Goal: Book appointment/travel/reservation

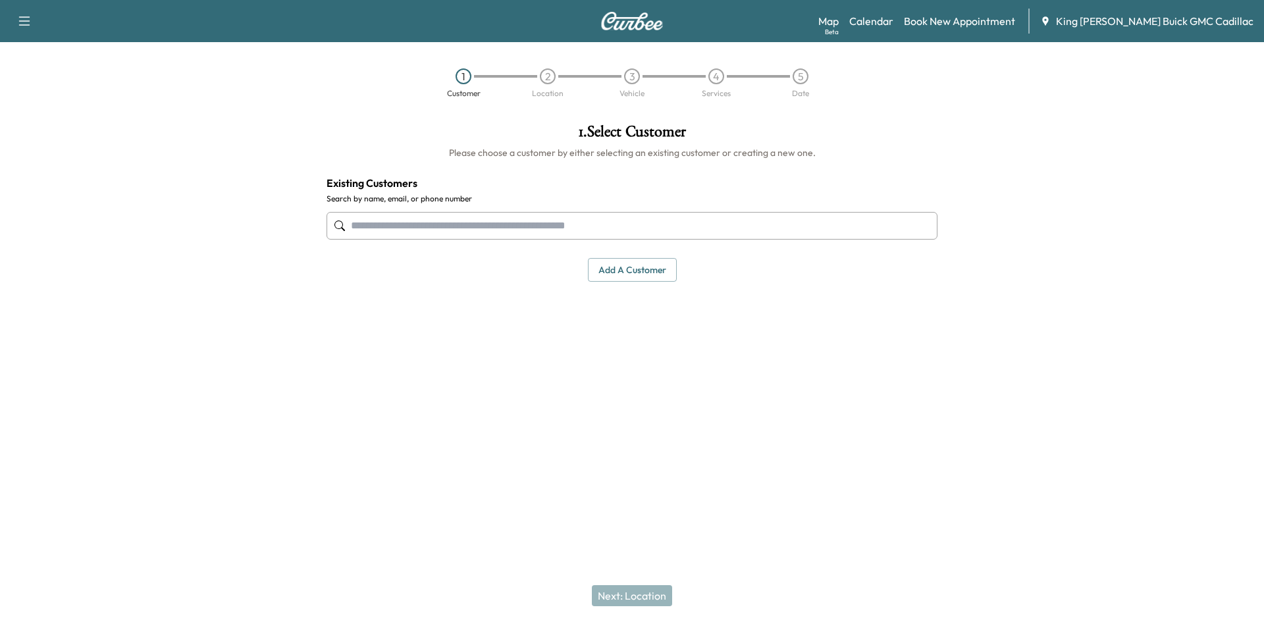
click at [609, 225] on input "text" at bounding box center [631, 226] width 611 height 28
click at [536, 234] on input "text" at bounding box center [631, 226] width 611 height 28
click at [448, 222] on input "text" at bounding box center [631, 226] width 611 height 28
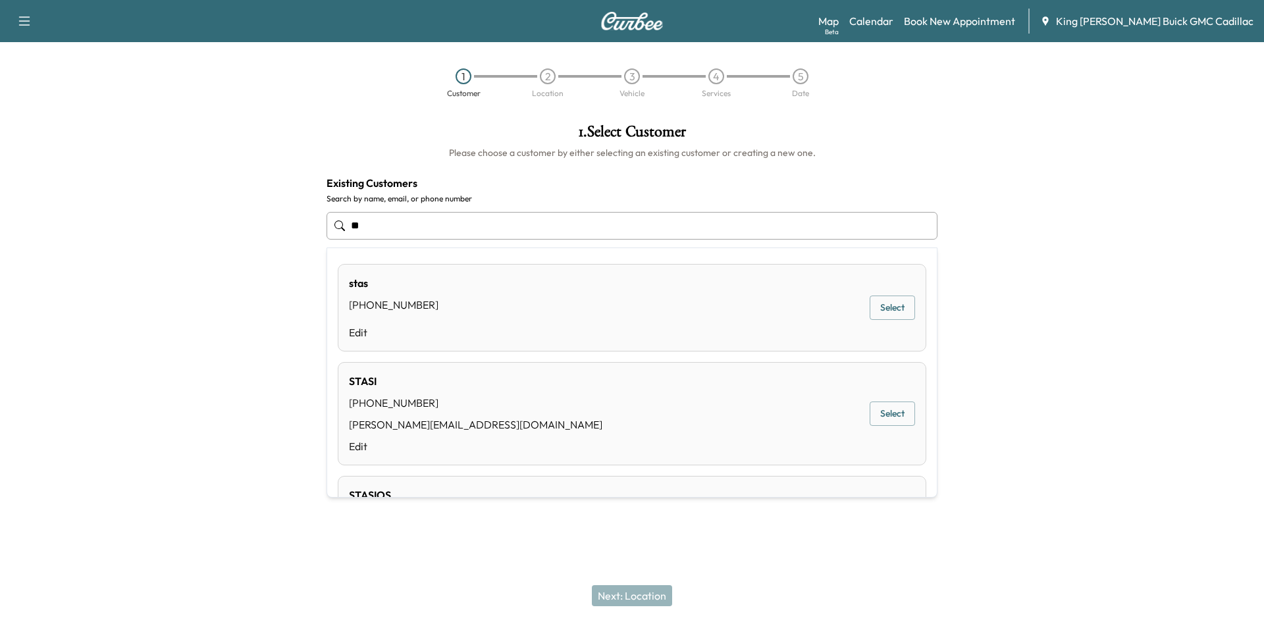
type input "*"
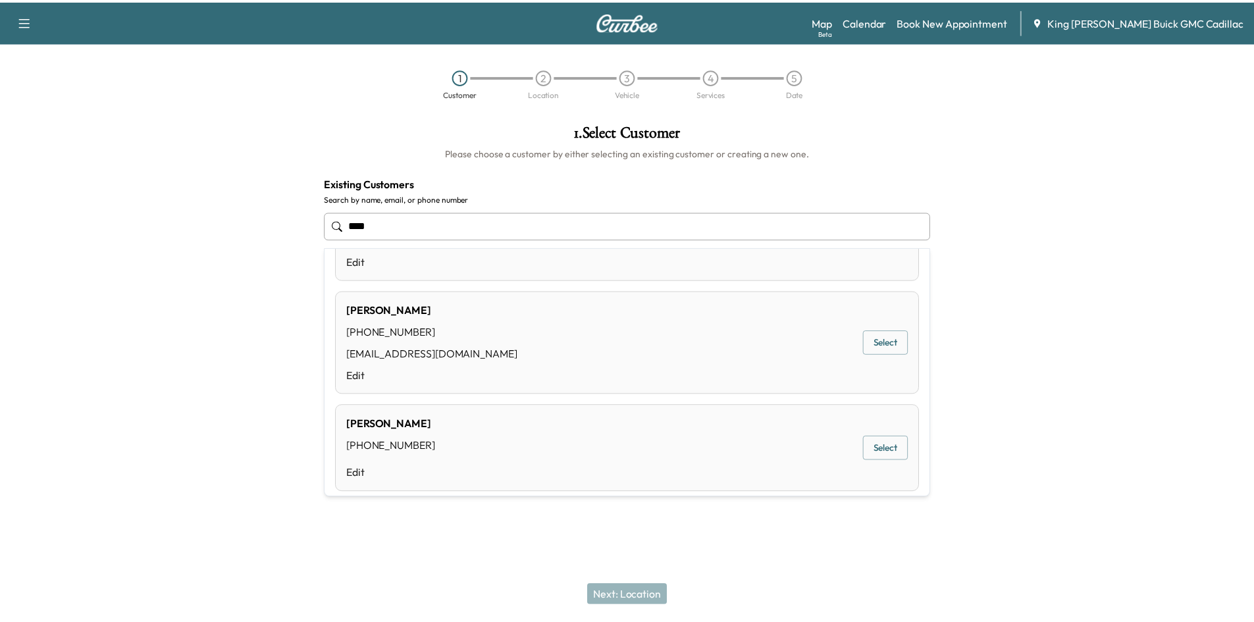
scroll to position [98, 0]
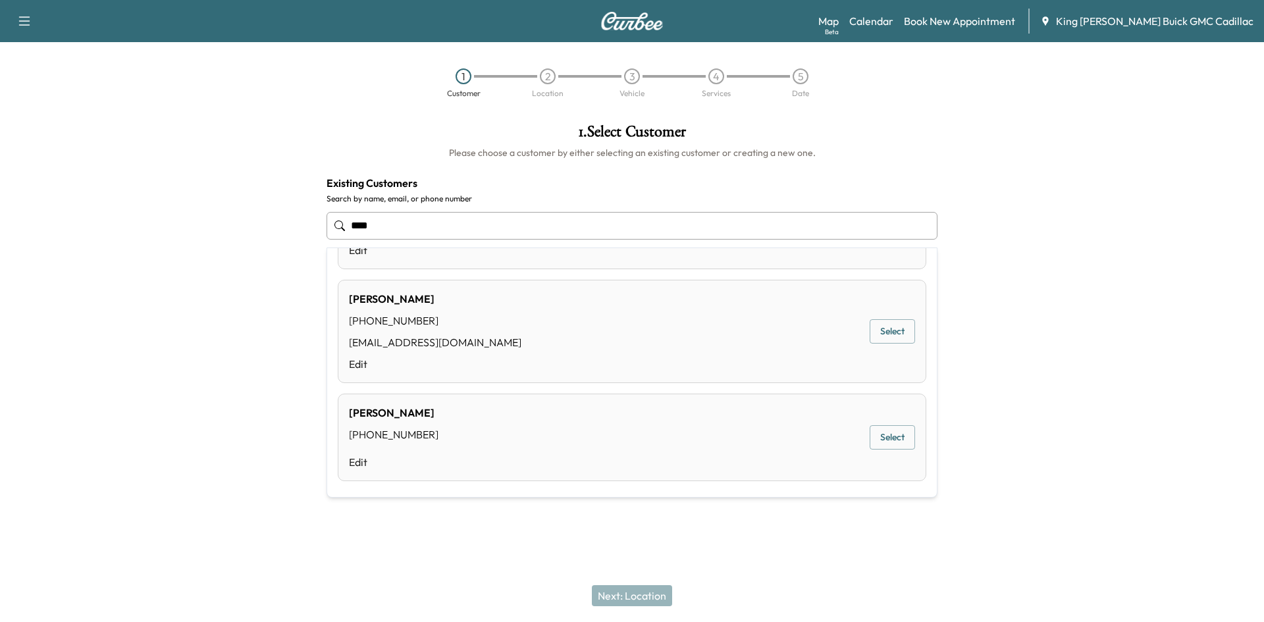
click at [874, 438] on button "Select" at bounding box center [892, 437] width 45 height 24
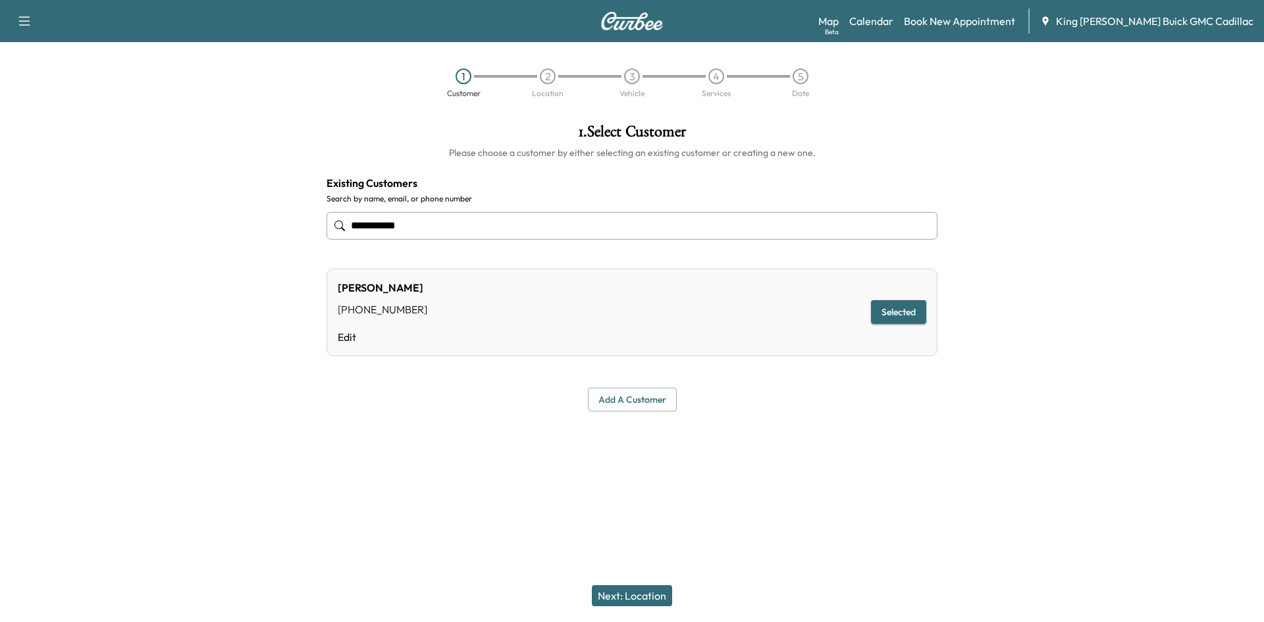
type input "**********"
click at [642, 588] on button "Next: Location" at bounding box center [632, 595] width 80 height 21
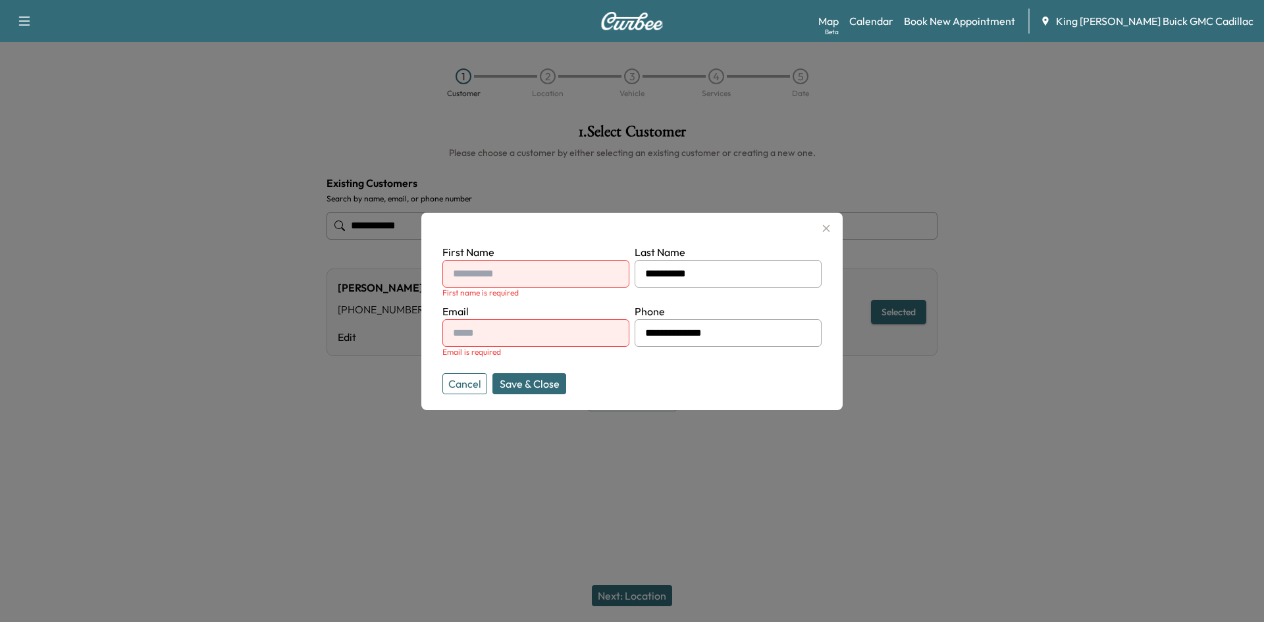
click at [554, 274] on input "text" at bounding box center [535, 274] width 187 height 28
type input "**********"
drag, startPoint x: 761, startPoint y: 273, endPoint x: 573, endPoint y: 290, distance: 188.4
click at [575, 290] on form "**********" at bounding box center [631, 316] width 379 height 145
type input "*******"
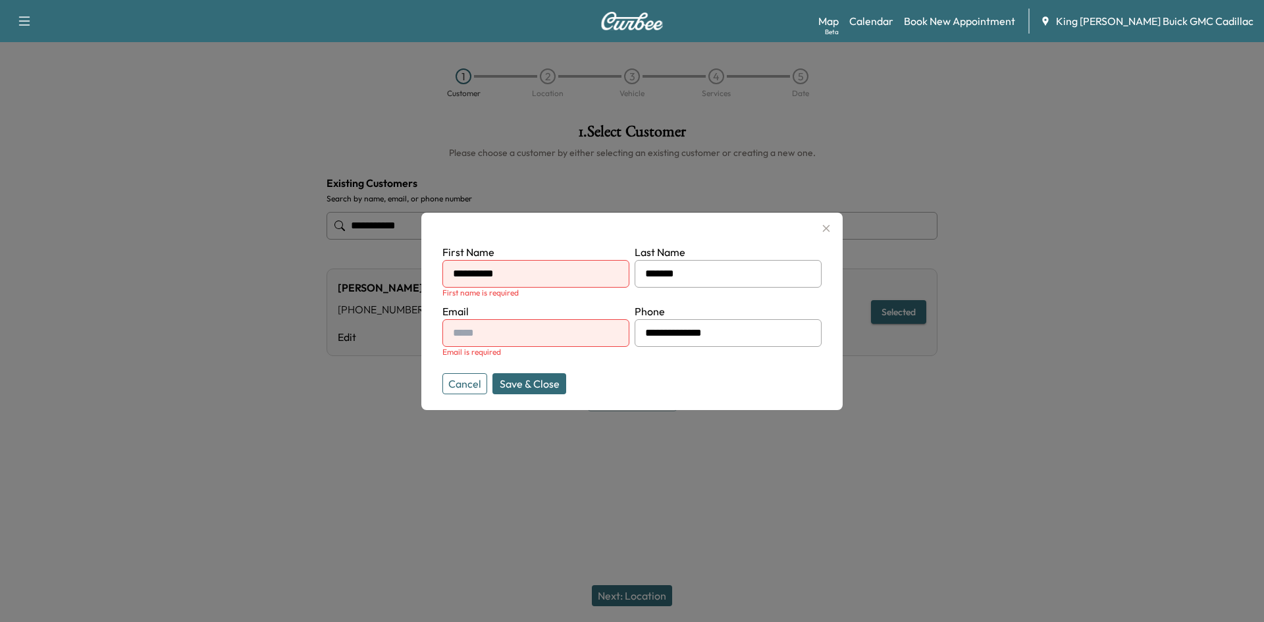
click at [506, 324] on input "text" at bounding box center [535, 333] width 187 height 28
type input "**********"
click at [571, 382] on div "Cancel Save & Close" at bounding box center [535, 383] width 187 height 21
click at [533, 380] on button "Save & Close" at bounding box center [529, 383] width 74 height 21
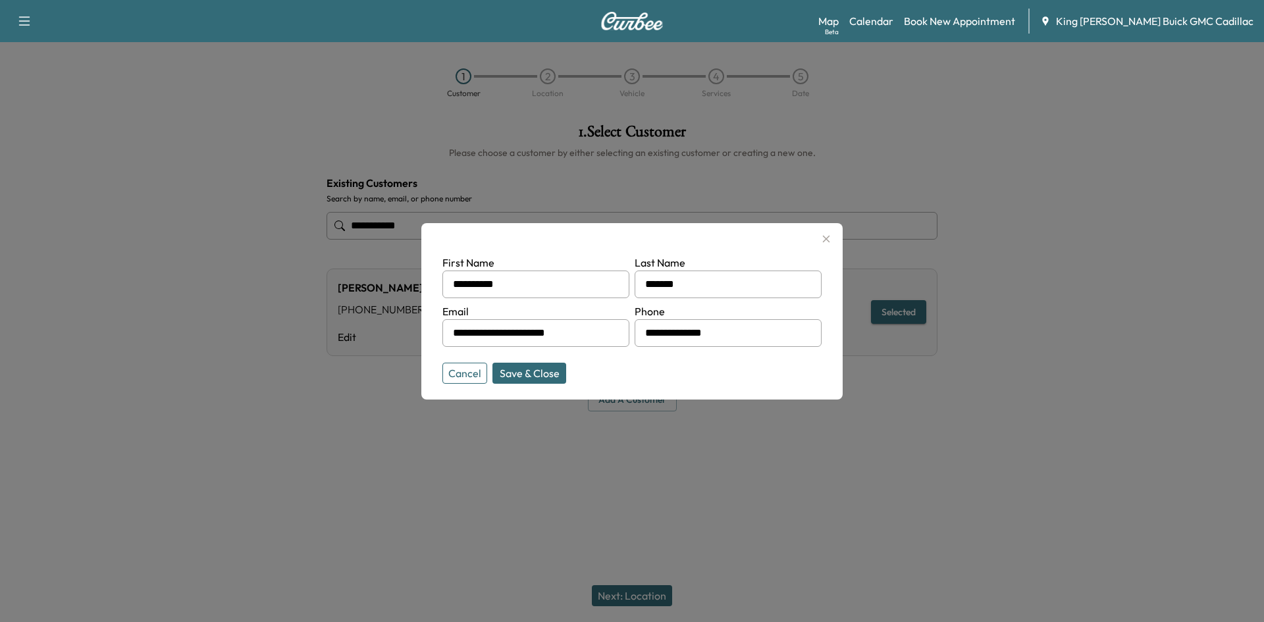
type input "**********"
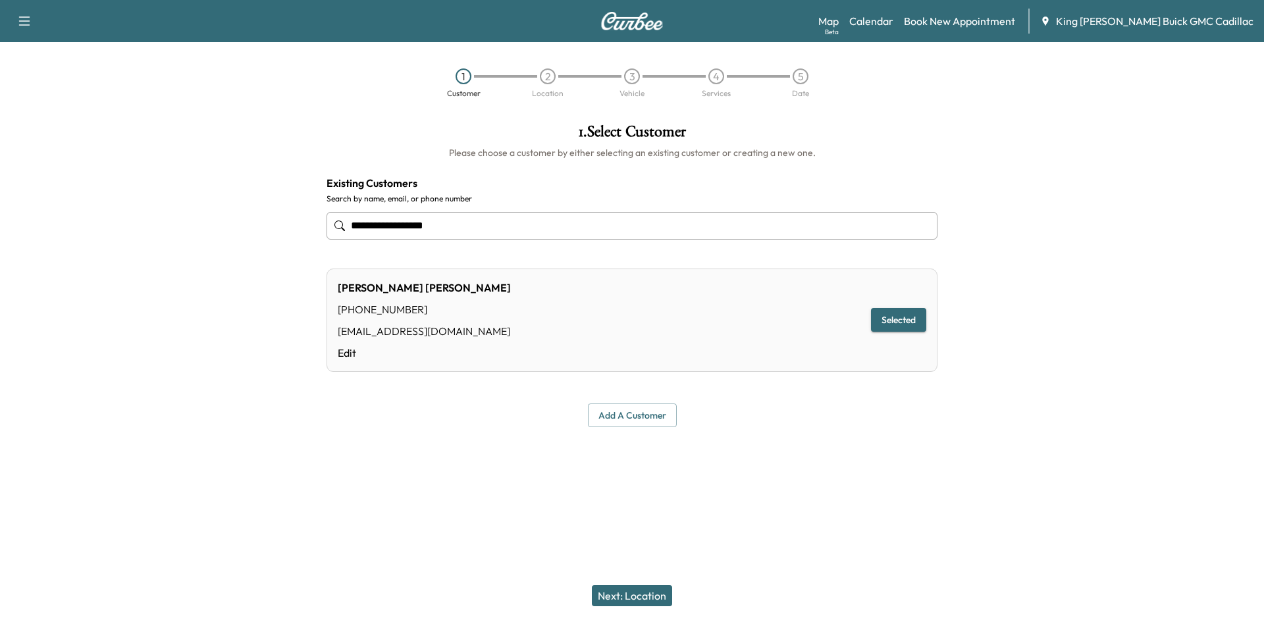
drag, startPoint x: 459, startPoint y: 319, endPoint x: 471, endPoint y: 325, distance: 12.4
click at [459, 320] on div "[PERSON_NAME] [PHONE_NUMBER] [EMAIL_ADDRESS][DOMAIN_NAME] Edit Selected" at bounding box center [631, 320] width 611 height 103
click at [518, 294] on div "[PERSON_NAME] [PHONE_NUMBER] [EMAIL_ADDRESS][DOMAIN_NAME] Edit Selected" at bounding box center [631, 320] width 611 height 103
click at [646, 588] on button "Next: Location" at bounding box center [632, 595] width 80 height 21
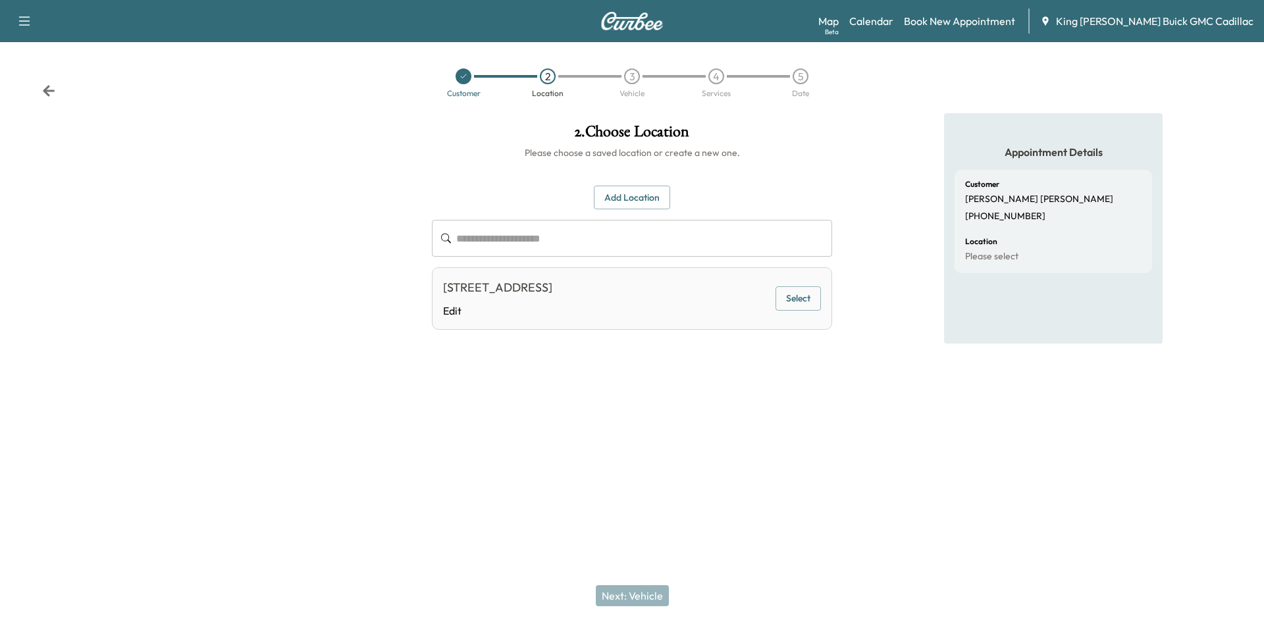
click at [569, 225] on input "text" at bounding box center [644, 238] width 376 height 37
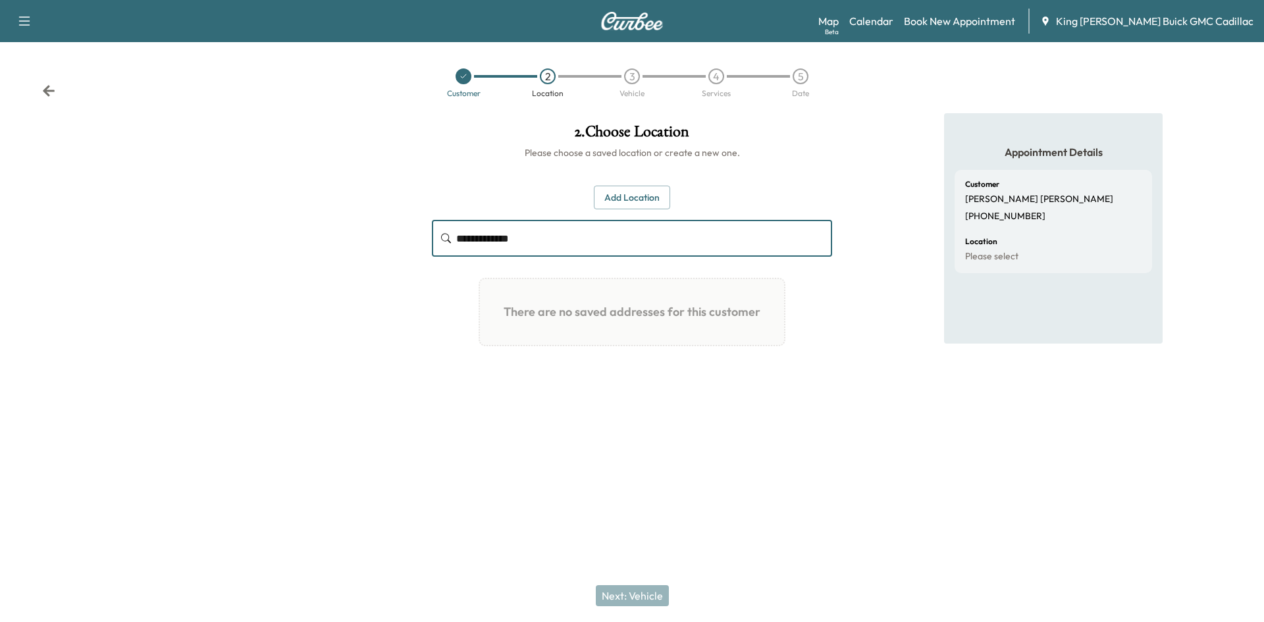
type input "**********"
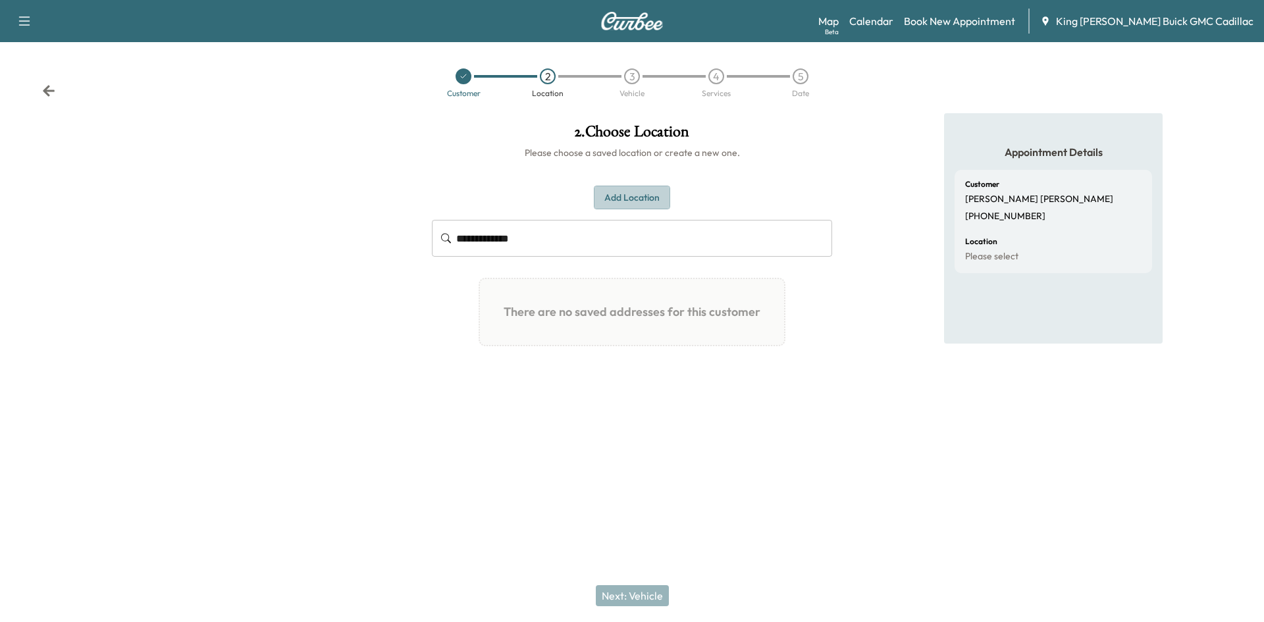
click at [627, 189] on button "Add Location" at bounding box center [632, 198] width 76 height 24
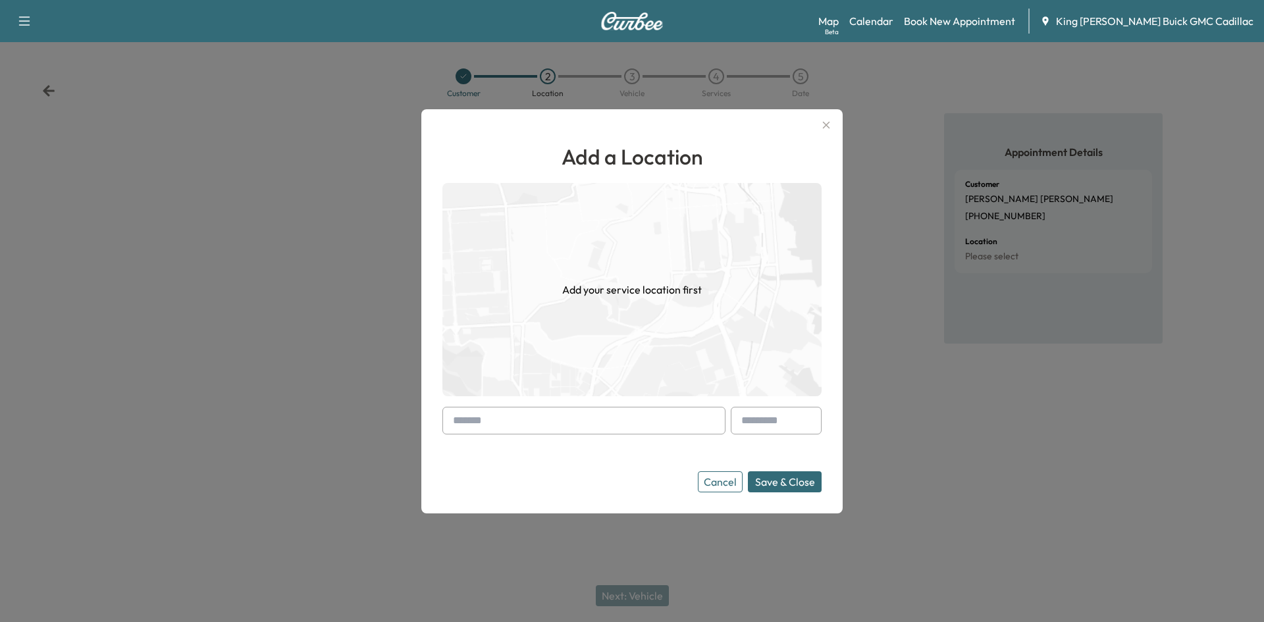
click at [556, 417] on input "text" at bounding box center [583, 421] width 283 height 28
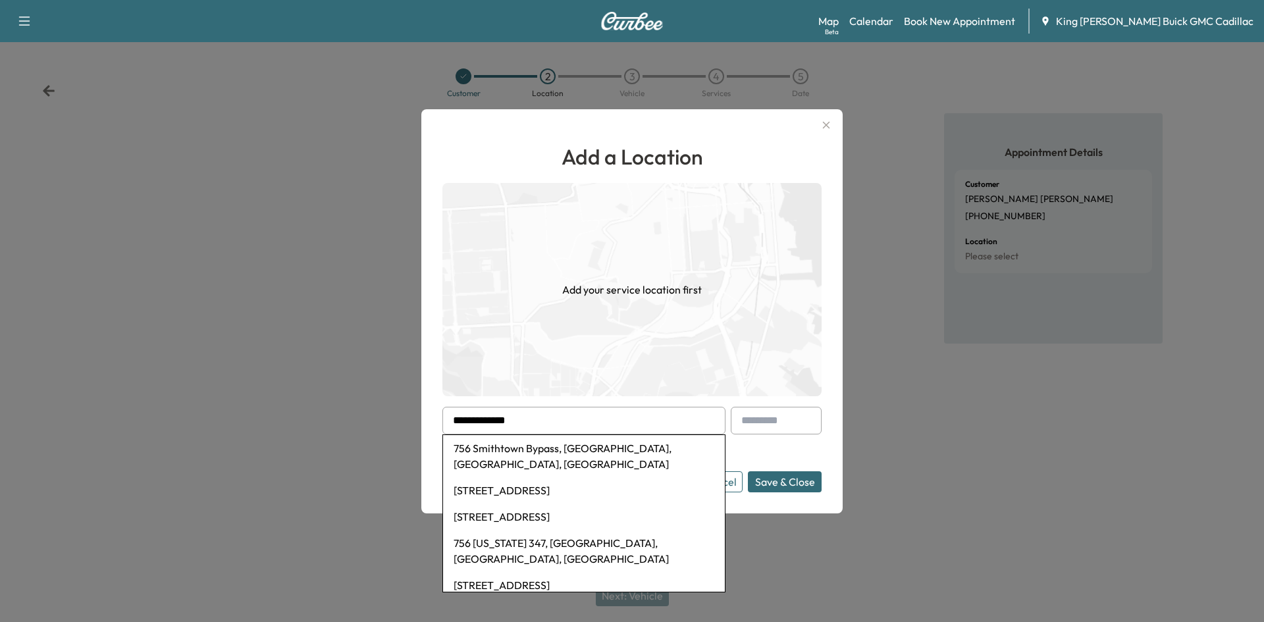
click at [589, 440] on li "756 Smithtown Bypass, [GEOGRAPHIC_DATA], [GEOGRAPHIC_DATA], [GEOGRAPHIC_DATA]" at bounding box center [584, 456] width 282 height 42
type input "**********"
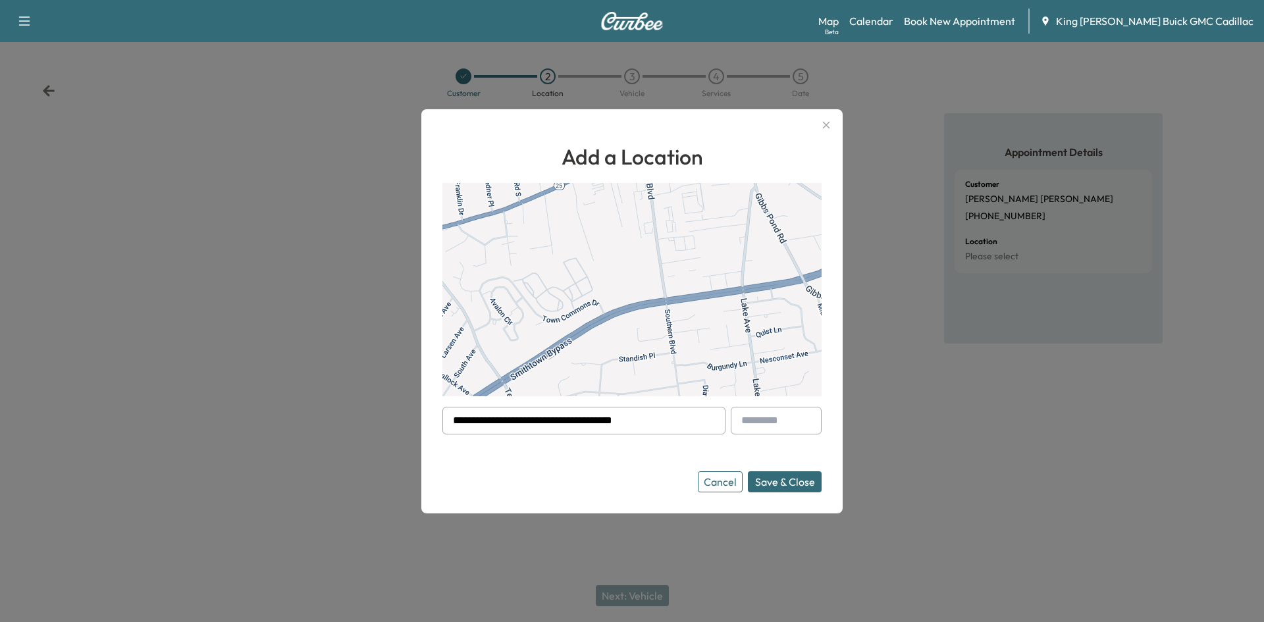
click at [780, 481] on button "Save & Close" at bounding box center [785, 481] width 74 height 21
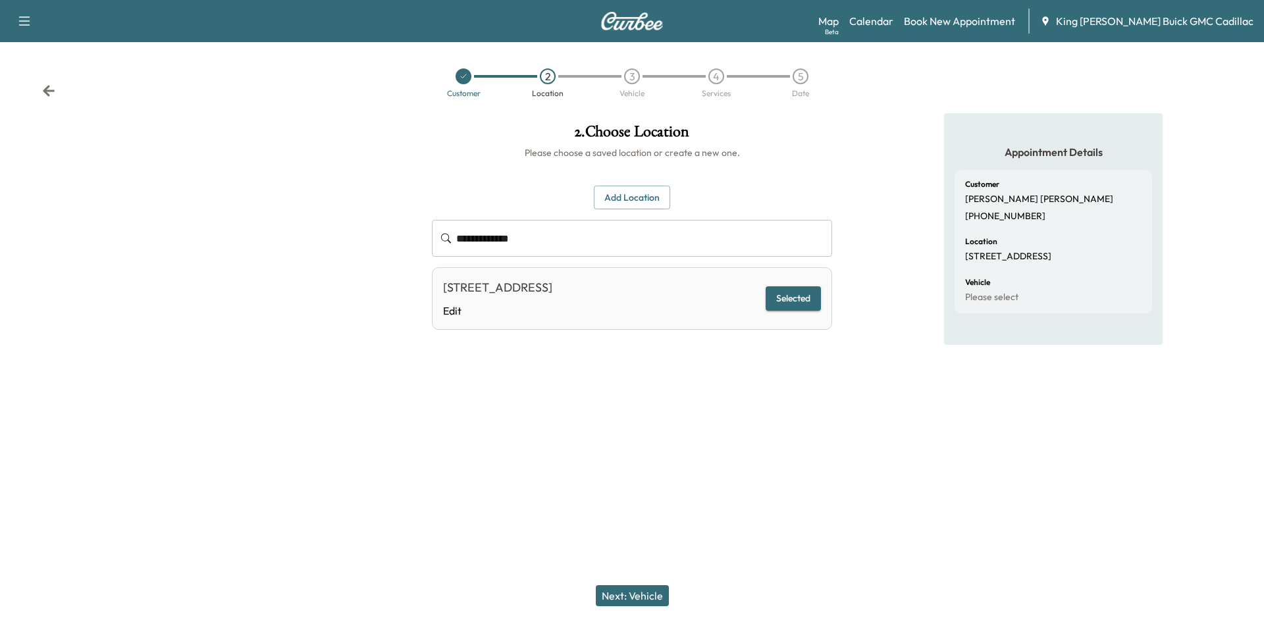
click at [646, 597] on button "Next: Vehicle" at bounding box center [632, 595] width 73 height 21
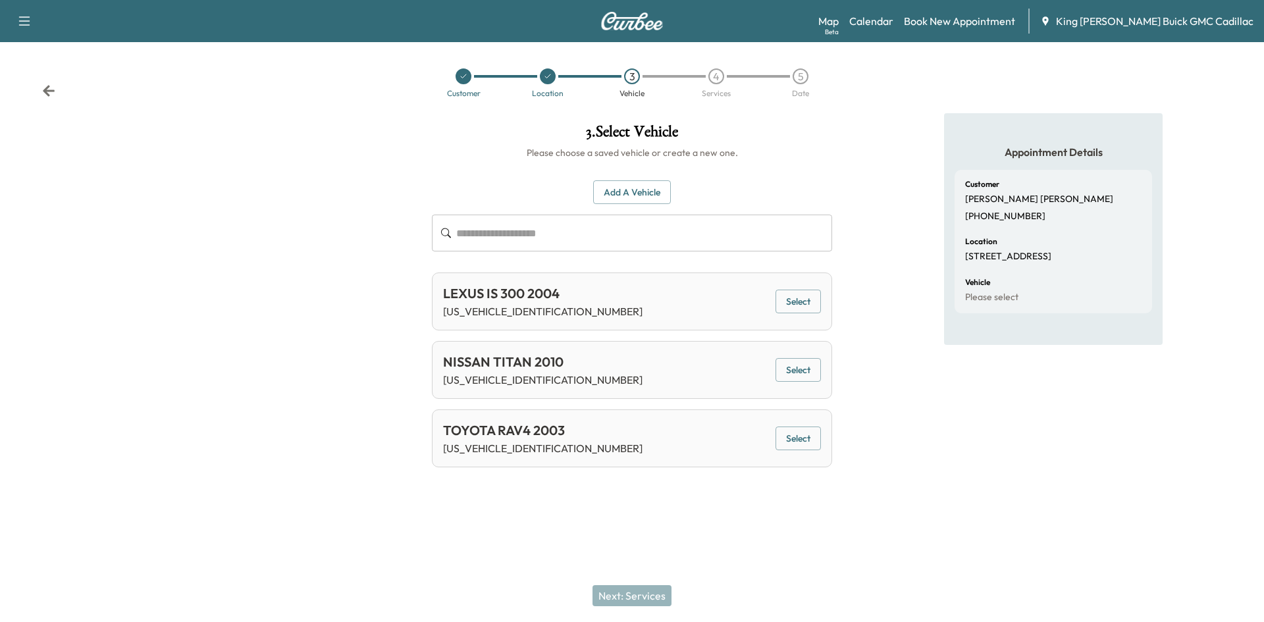
click at [53, 88] on icon at bounding box center [48, 90] width 13 height 13
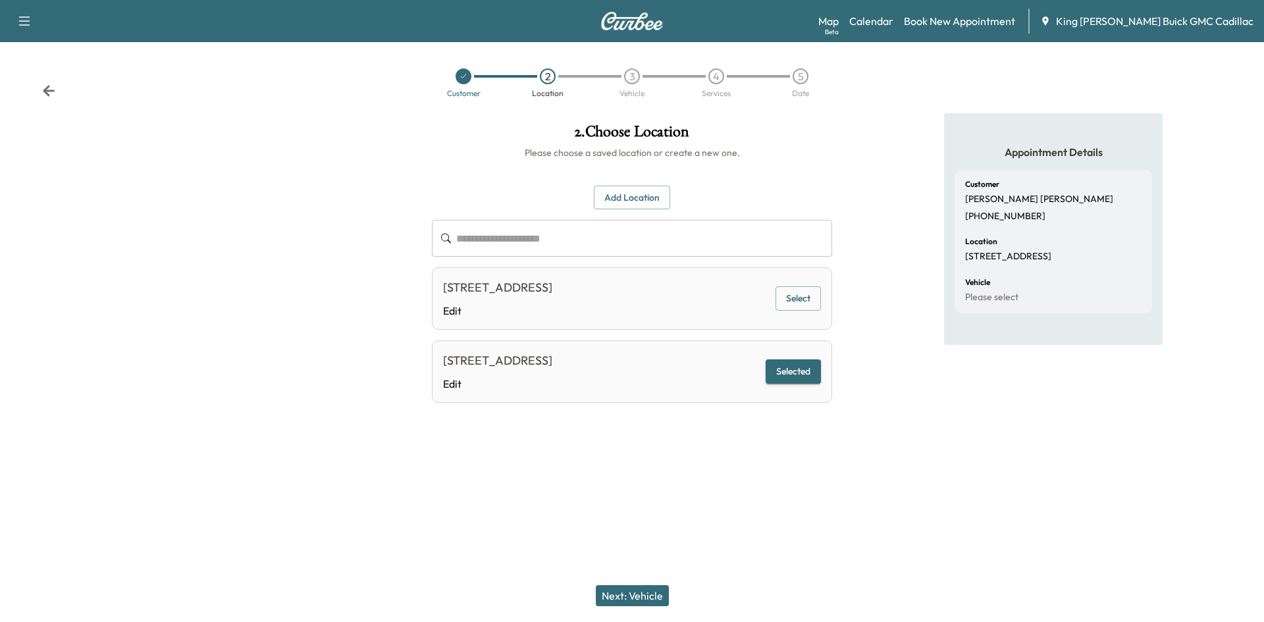
click at [50, 88] on icon at bounding box center [48, 90] width 13 height 13
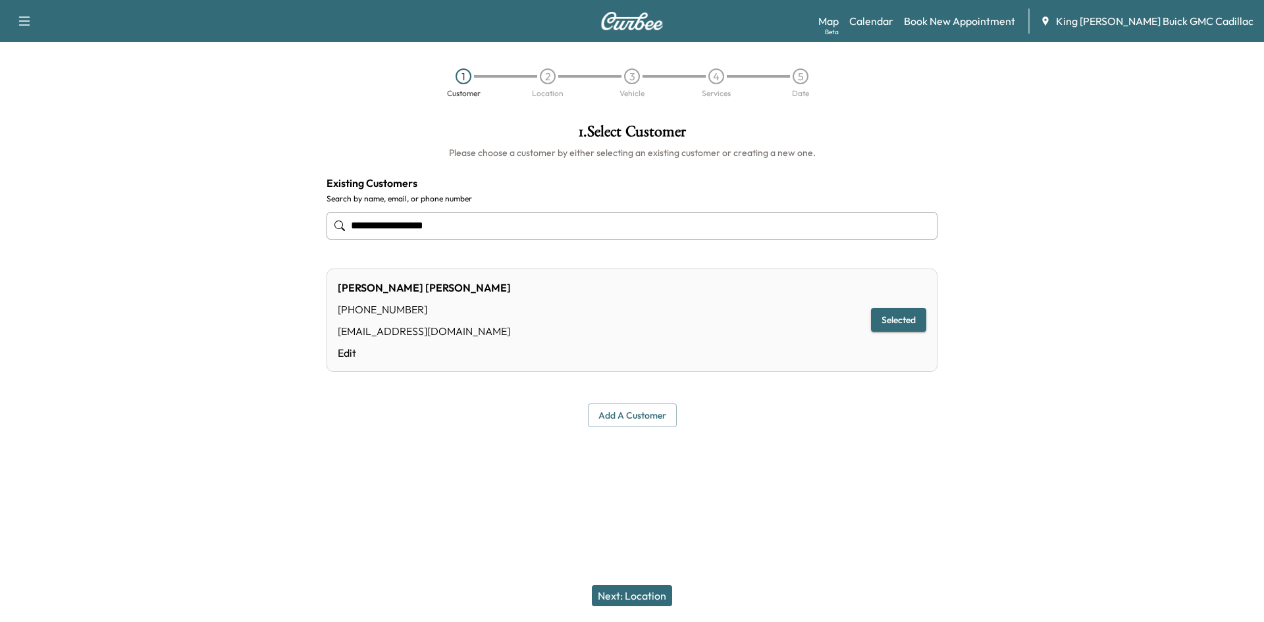
click at [47, 88] on div "1 Customer 2 Location 3 Vehicle 4 Services 5 Date" at bounding box center [632, 83] width 1264 height 61
click at [619, 26] on img at bounding box center [631, 21] width 63 height 18
click at [20, 14] on icon "button" at bounding box center [24, 21] width 16 height 16
click at [668, 132] on h1 "1 . Select Customer" at bounding box center [631, 135] width 611 height 22
click at [414, 130] on h1 "1 . Select Customer" at bounding box center [631, 135] width 611 height 22
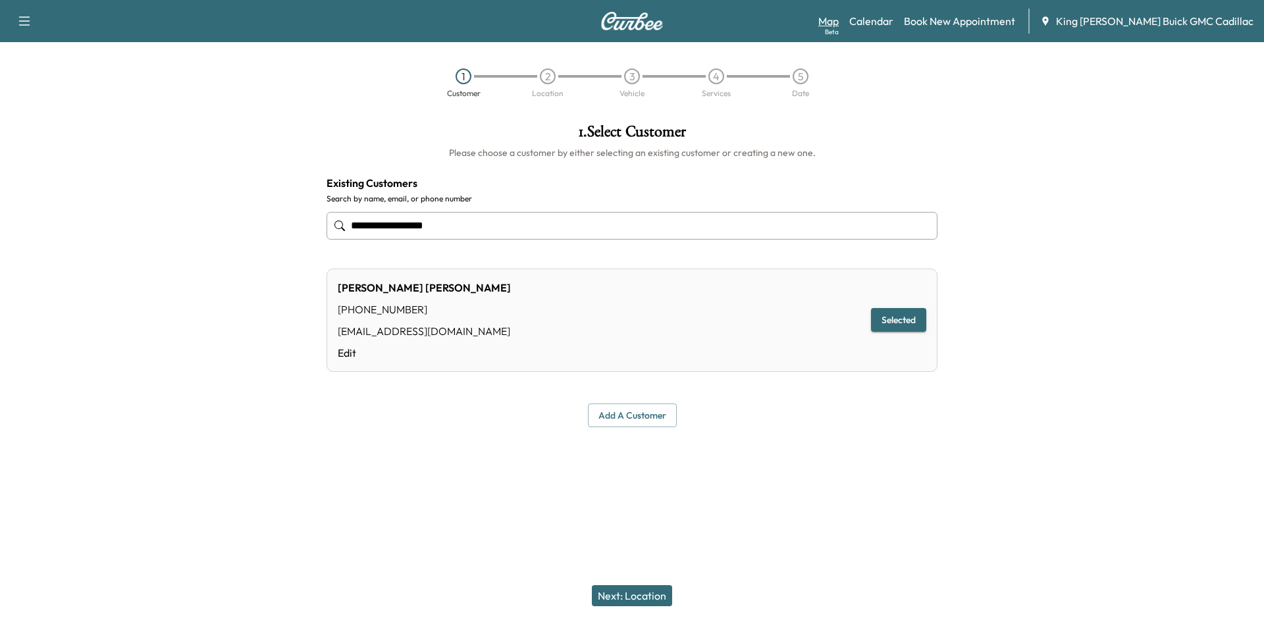
click at [839, 26] on link "Map Beta" at bounding box center [828, 21] width 20 height 16
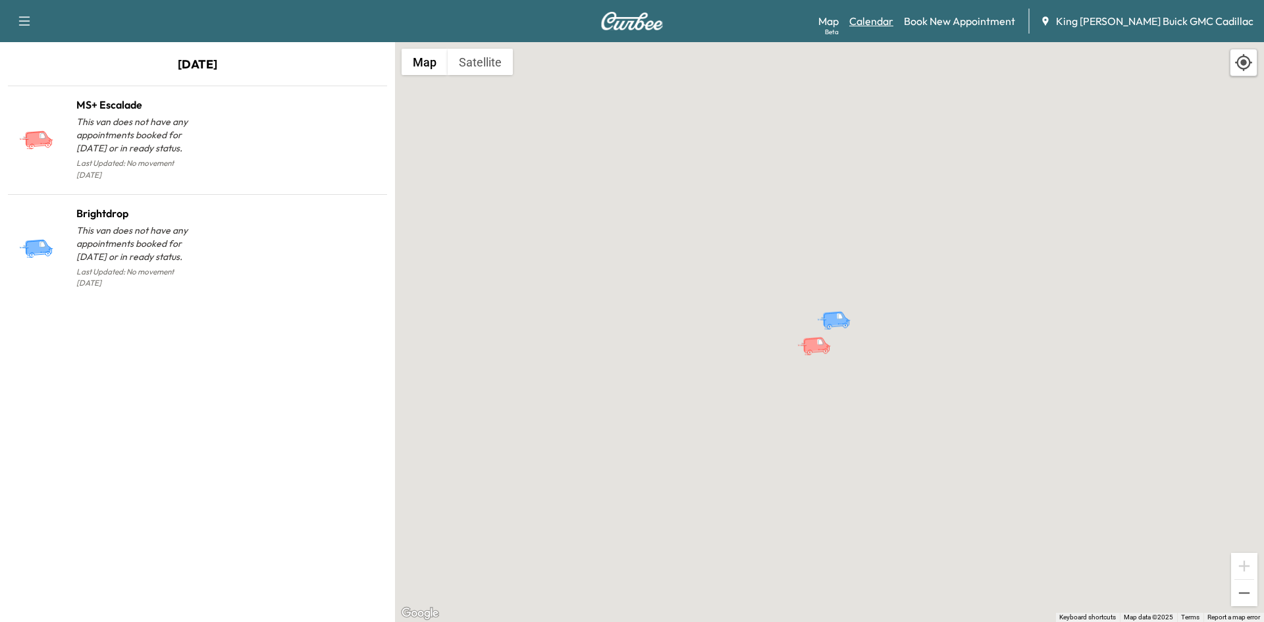
click at [893, 28] on link "Calendar" at bounding box center [871, 21] width 44 height 16
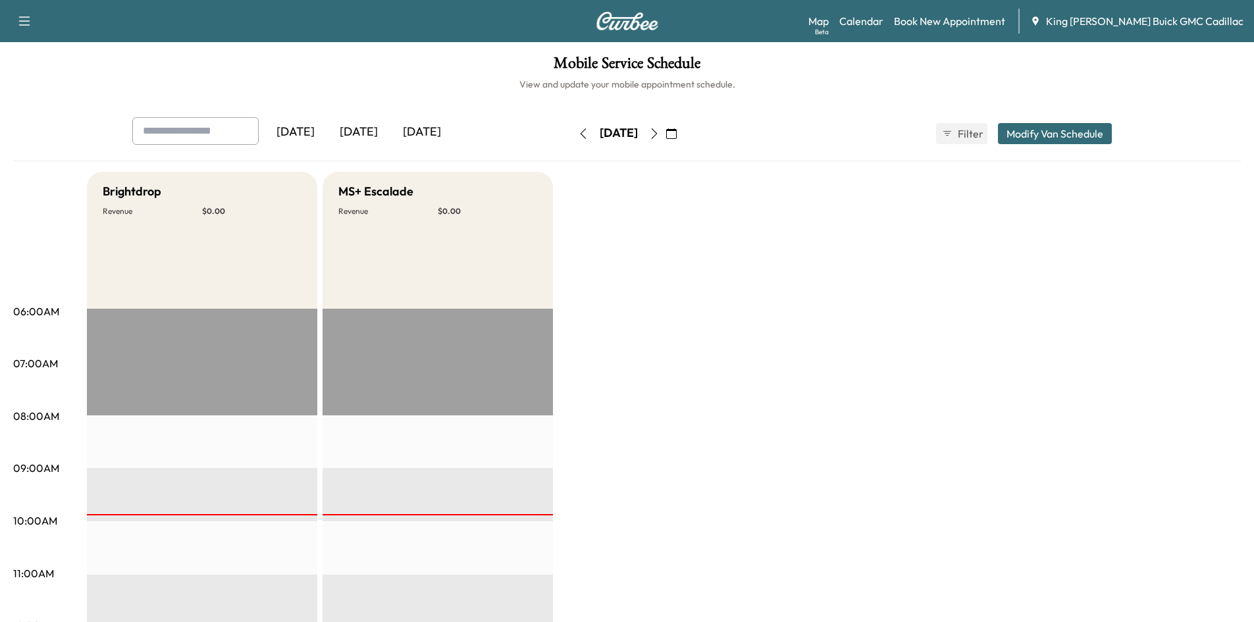
click at [429, 126] on div "[DATE]" at bounding box center [421, 132] width 63 height 30
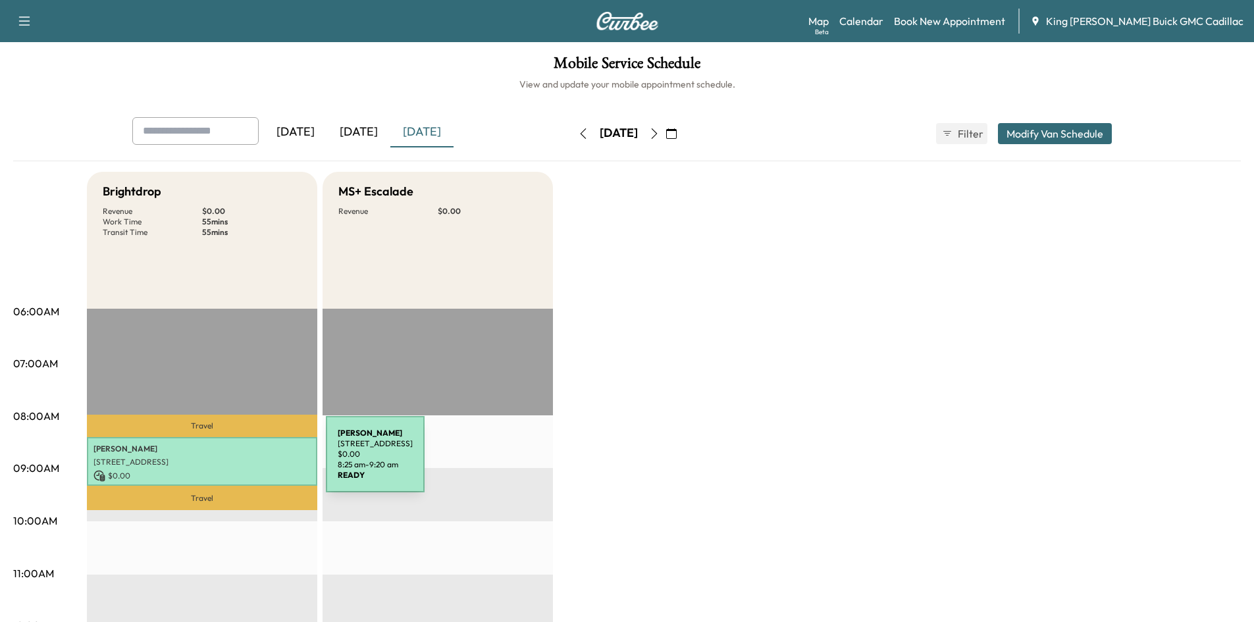
click at [227, 462] on p "[STREET_ADDRESS]" at bounding box center [201, 462] width 217 height 11
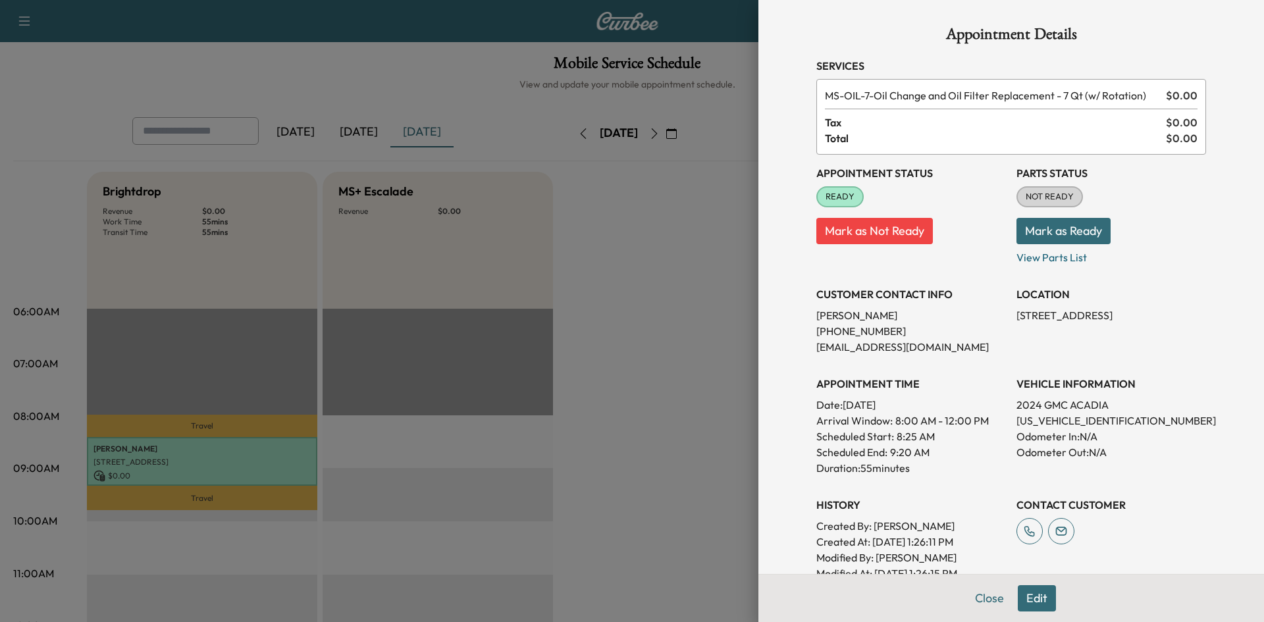
click at [649, 246] on div at bounding box center [632, 311] width 1264 height 622
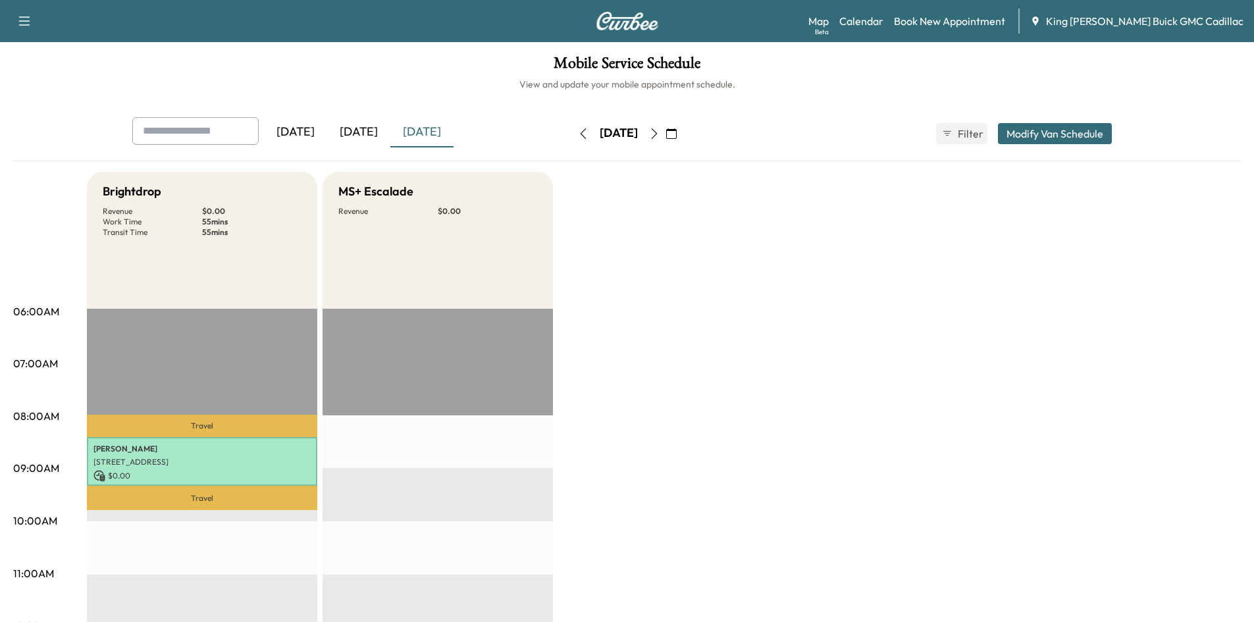
click at [370, 138] on div "[DATE]" at bounding box center [358, 132] width 63 height 30
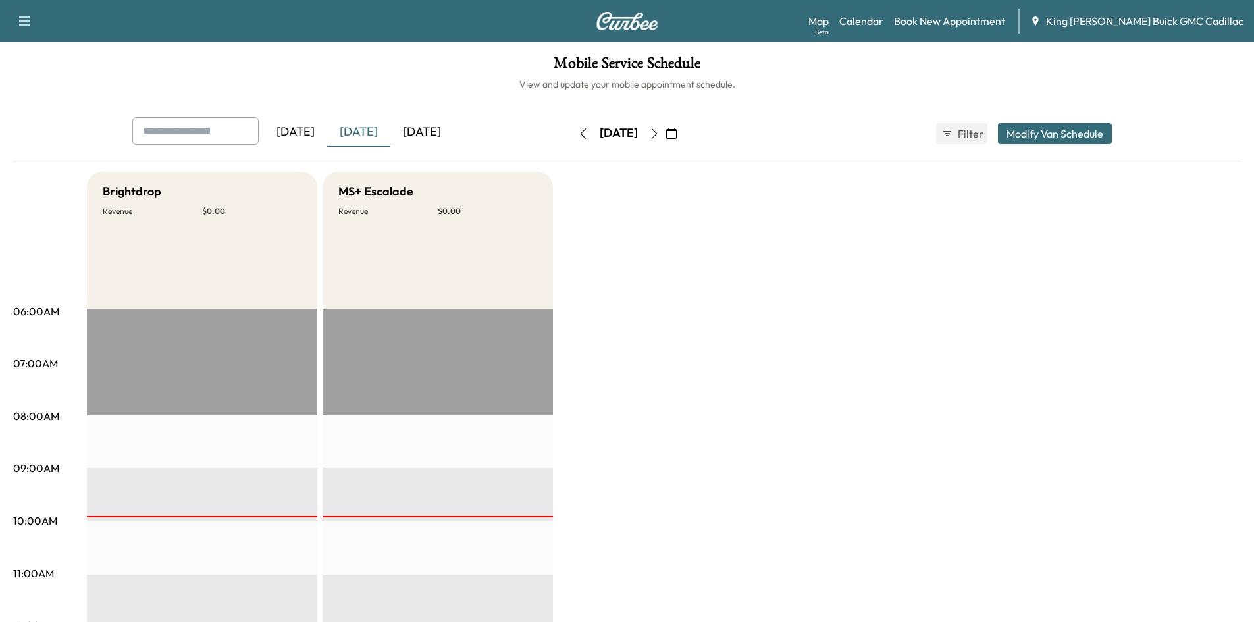
click at [418, 127] on div "[DATE]" at bounding box center [421, 132] width 63 height 30
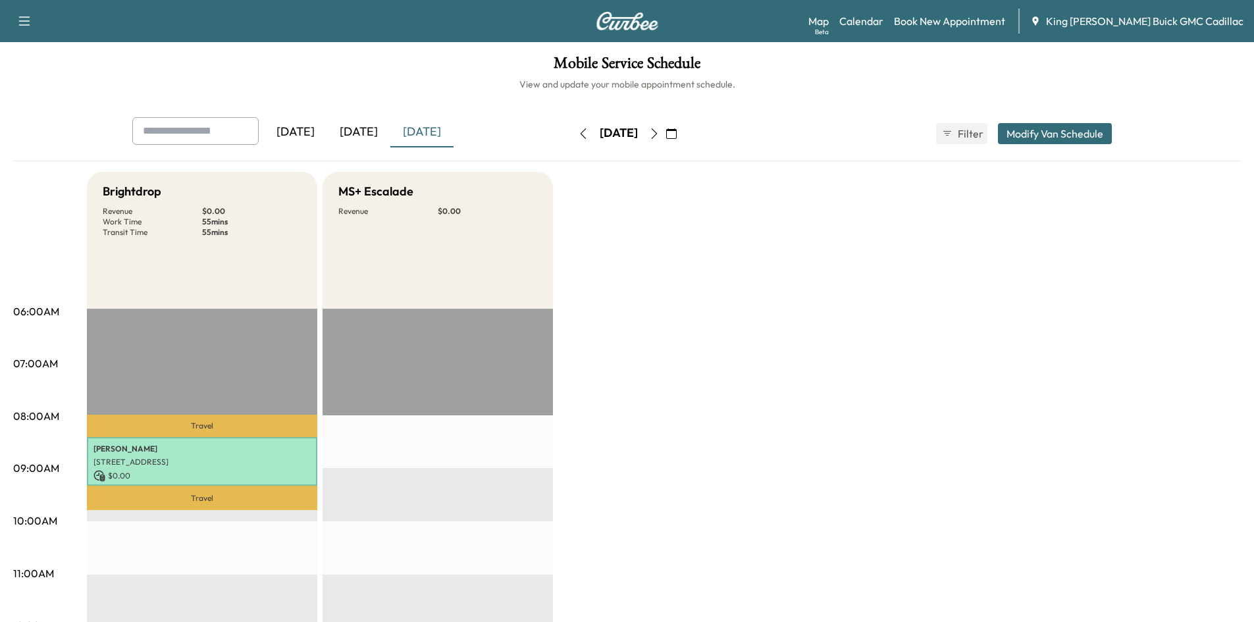
drag, startPoint x: 692, startPoint y: 0, endPoint x: 1057, endPoint y: 291, distance: 466.0
drag, startPoint x: 767, startPoint y: 0, endPoint x: 1053, endPoint y: 220, distance: 361.0
drag, startPoint x: 1053, startPoint y: 220, endPoint x: 666, endPoint y: 386, distance: 422.0
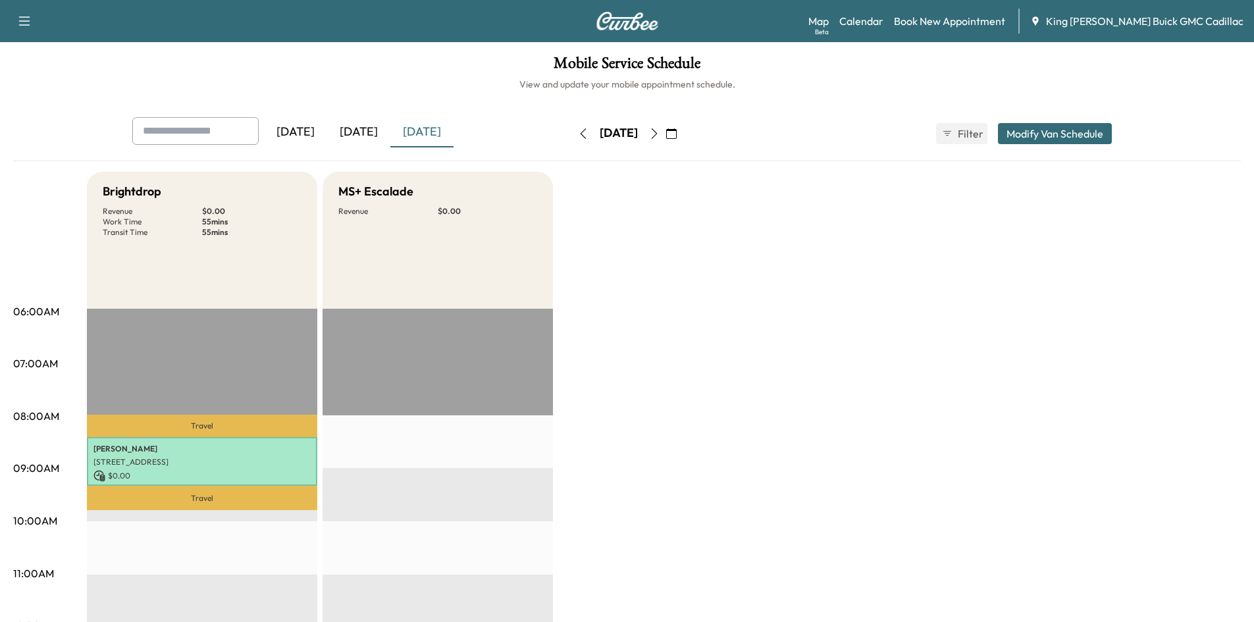
drag, startPoint x: 865, startPoint y: 9, endPoint x: 987, endPoint y: 66, distance: 134.6
click at [987, 66] on h1 "Mobile Service Schedule" at bounding box center [627, 66] width 1228 height 22
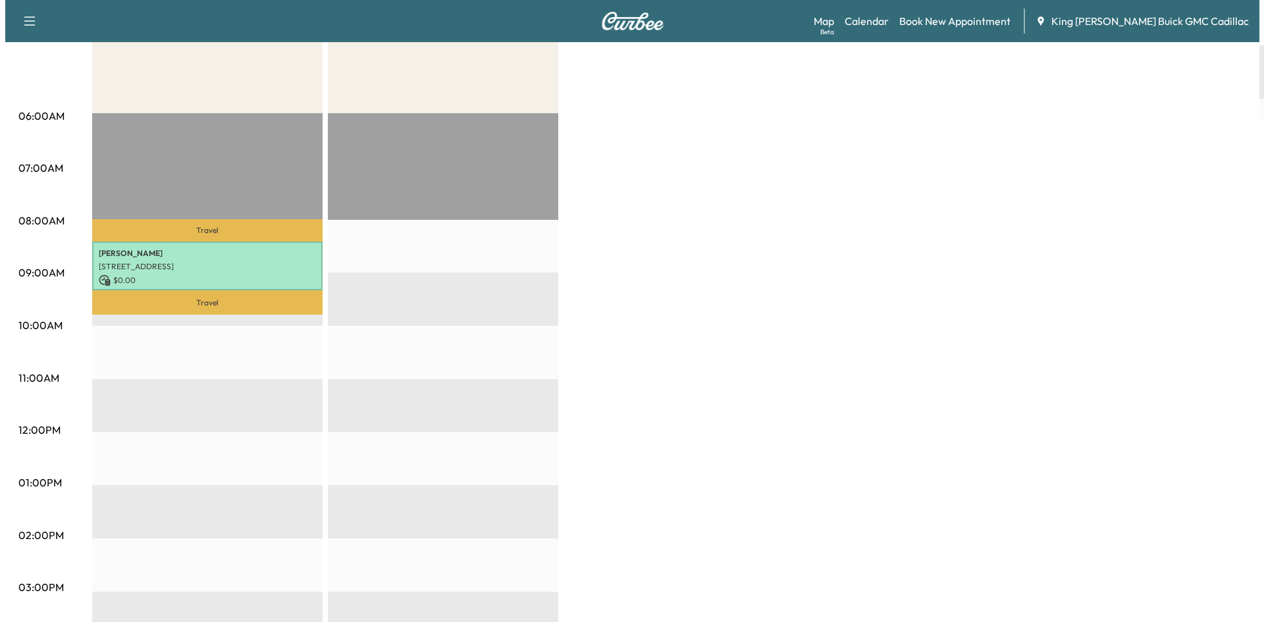
scroll to position [24, 0]
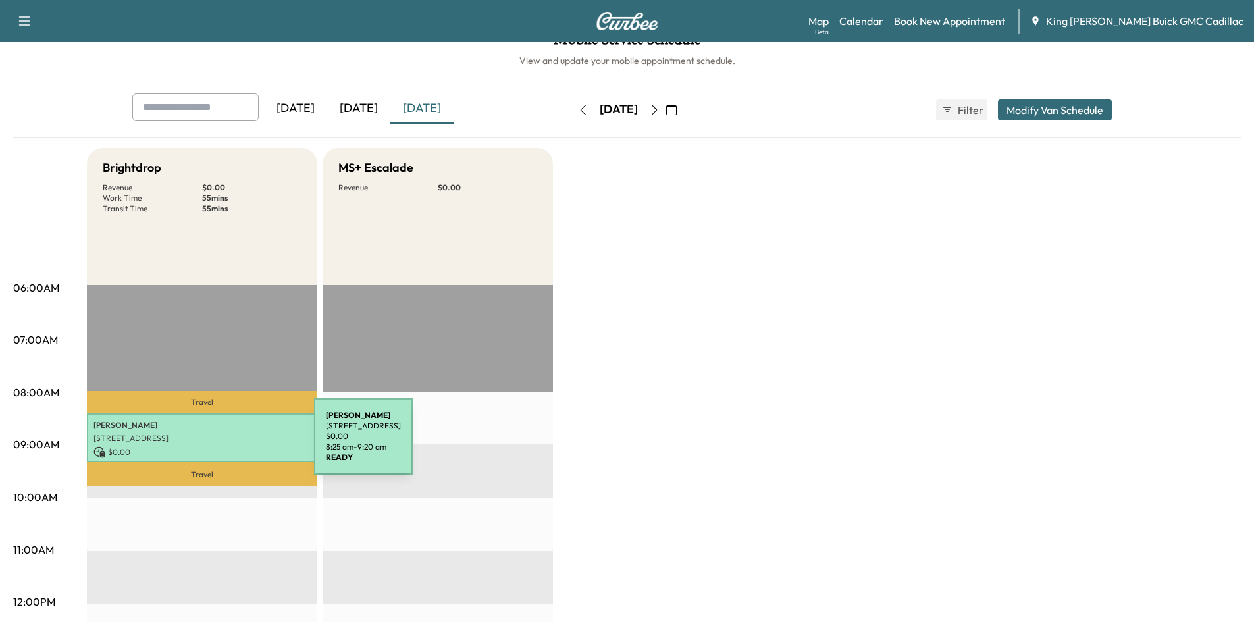
click at [215, 446] on p "$ 0.00" at bounding box center [201, 452] width 217 height 12
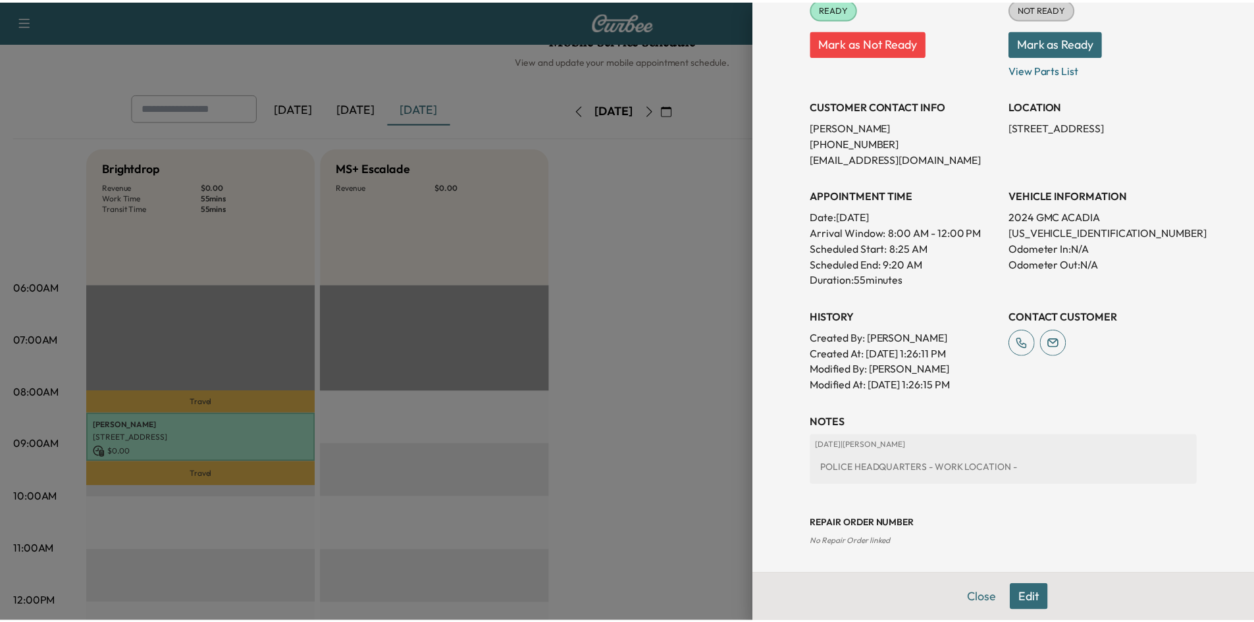
scroll to position [189, 0]
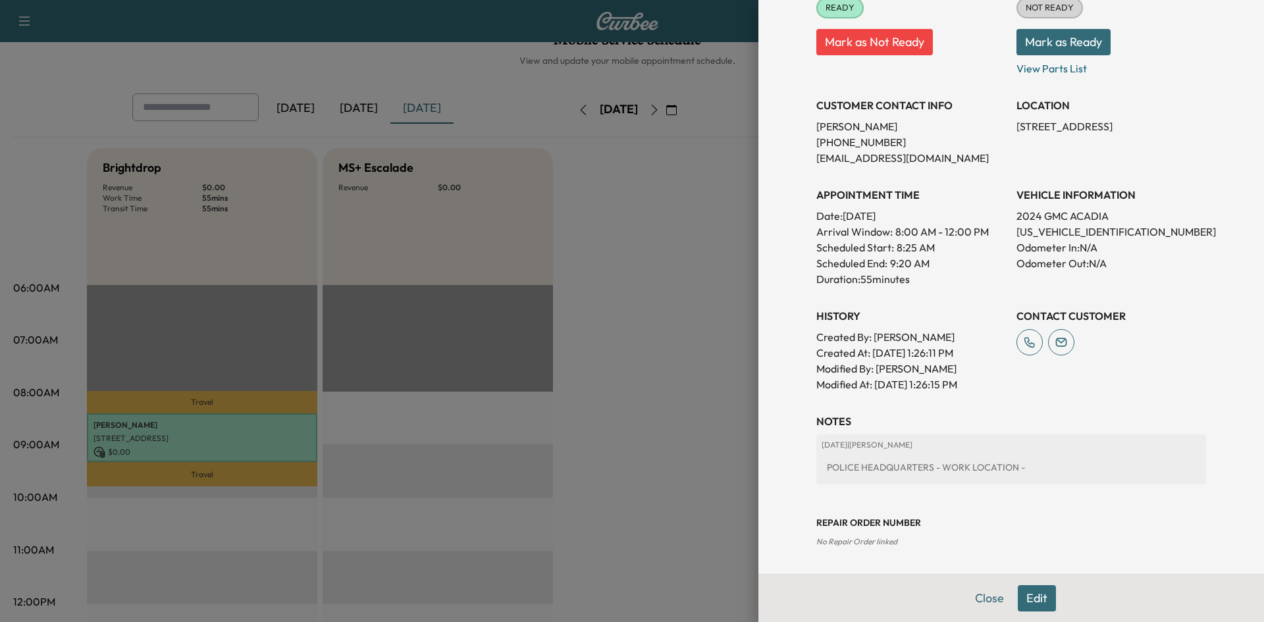
drag, startPoint x: 941, startPoint y: 335, endPoint x: 868, endPoint y: 336, distance: 73.1
click at [868, 336] on p "Created By : [PERSON_NAME]" at bounding box center [911, 337] width 190 height 16
click at [660, 320] on div at bounding box center [632, 311] width 1264 height 622
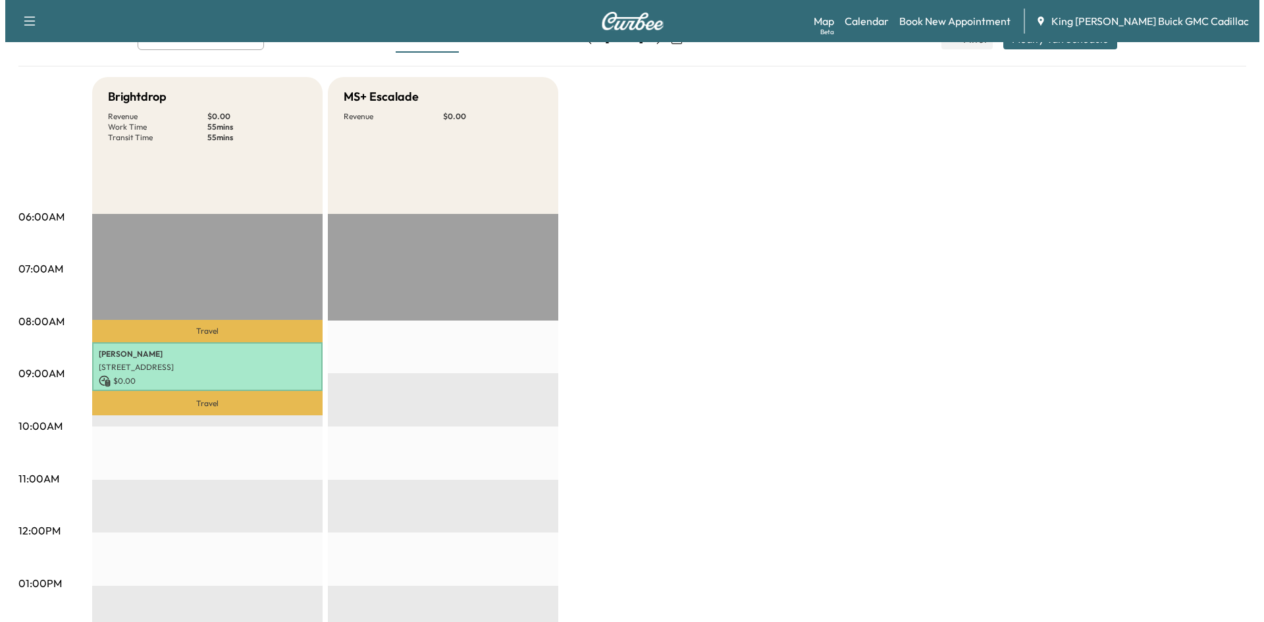
scroll to position [0, 0]
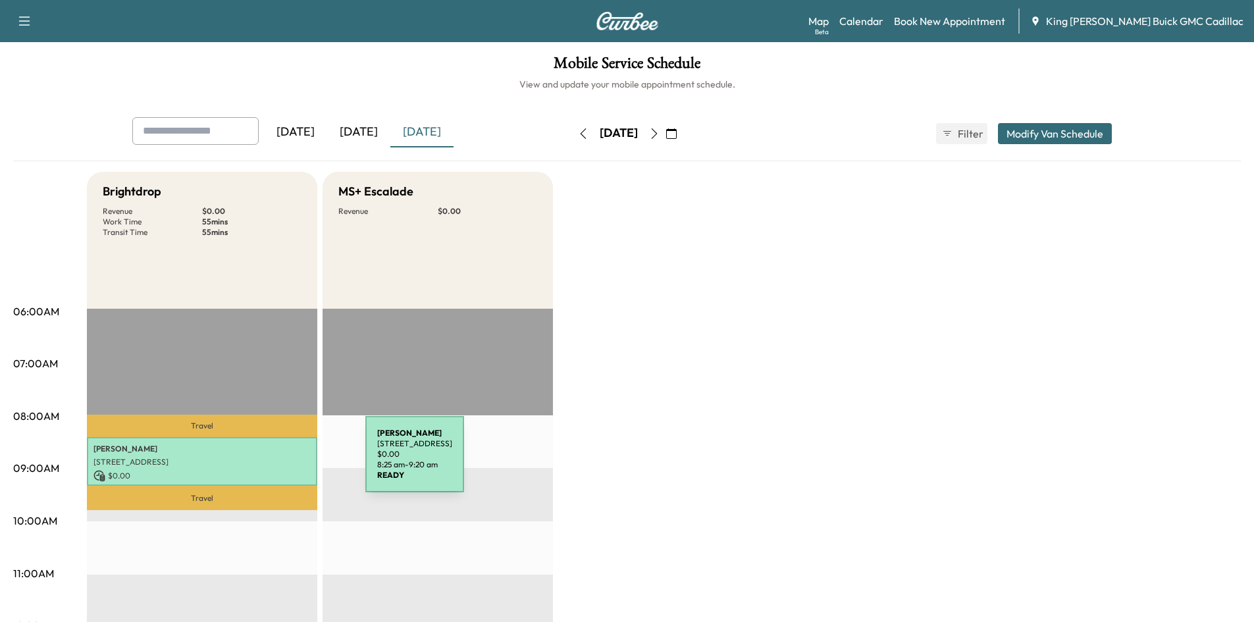
click at [267, 462] on p "[STREET_ADDRESS]" at bounding box center [201, 462] width 217 height 11
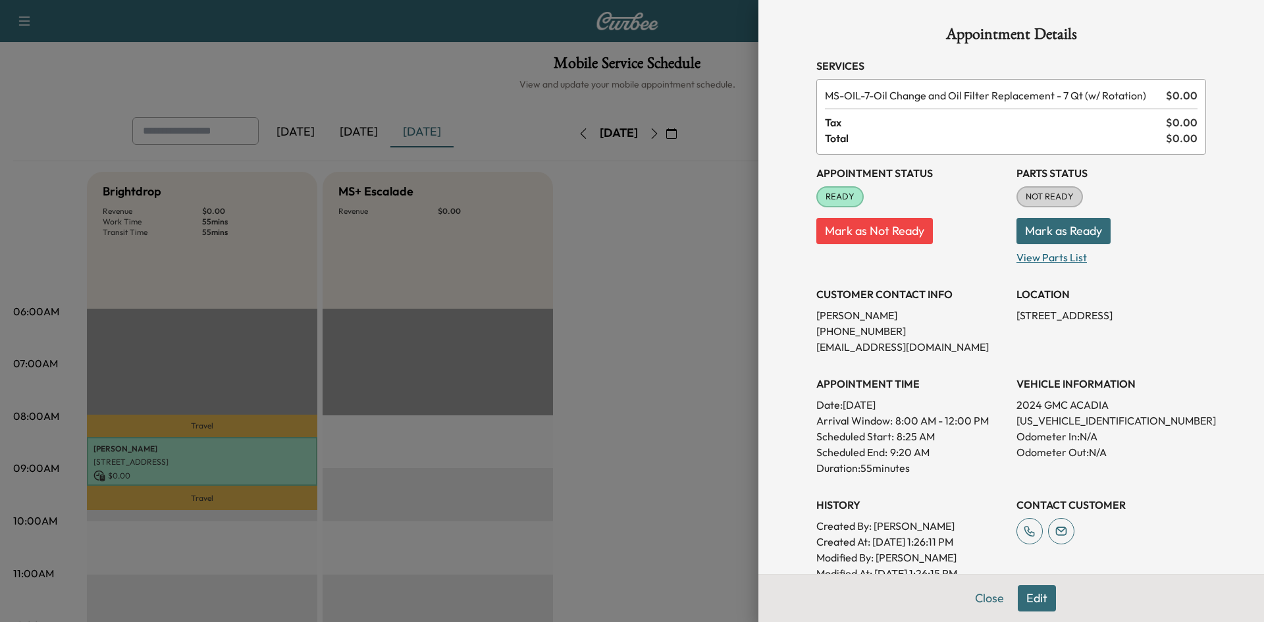
click at [1057, 264] on p "View Parts List" at bounding box center [1111, 254] width 190 height 21
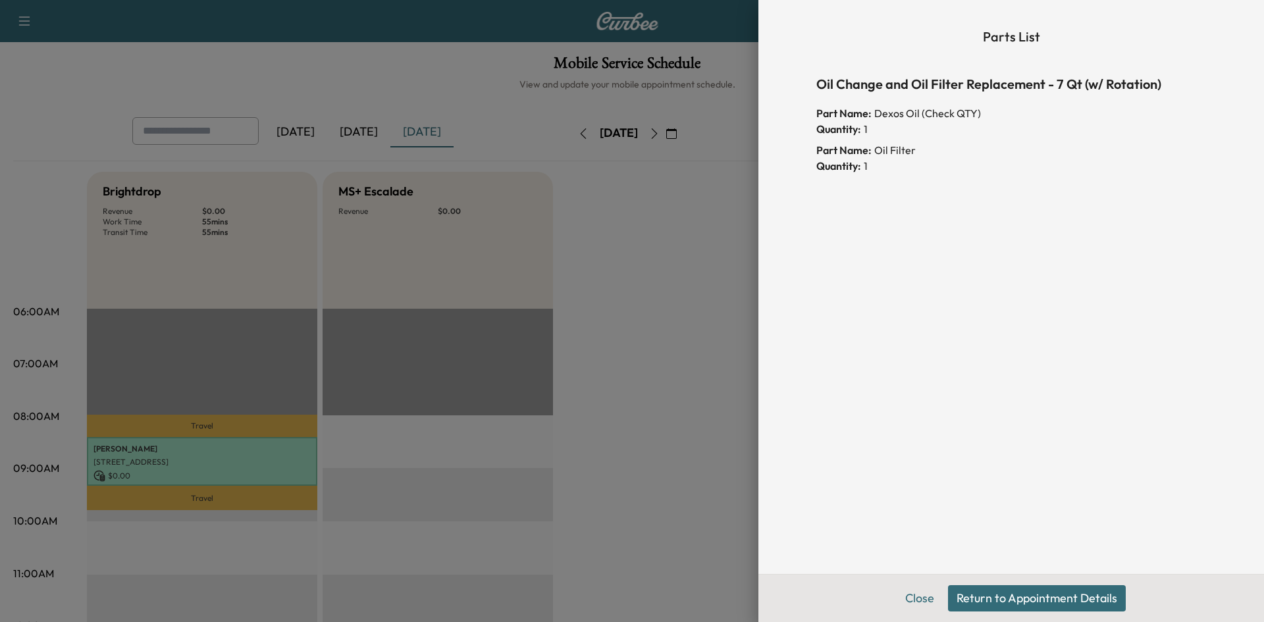
click at [579, 362] on div at bounding box center [632, 311] width 1264 height 622
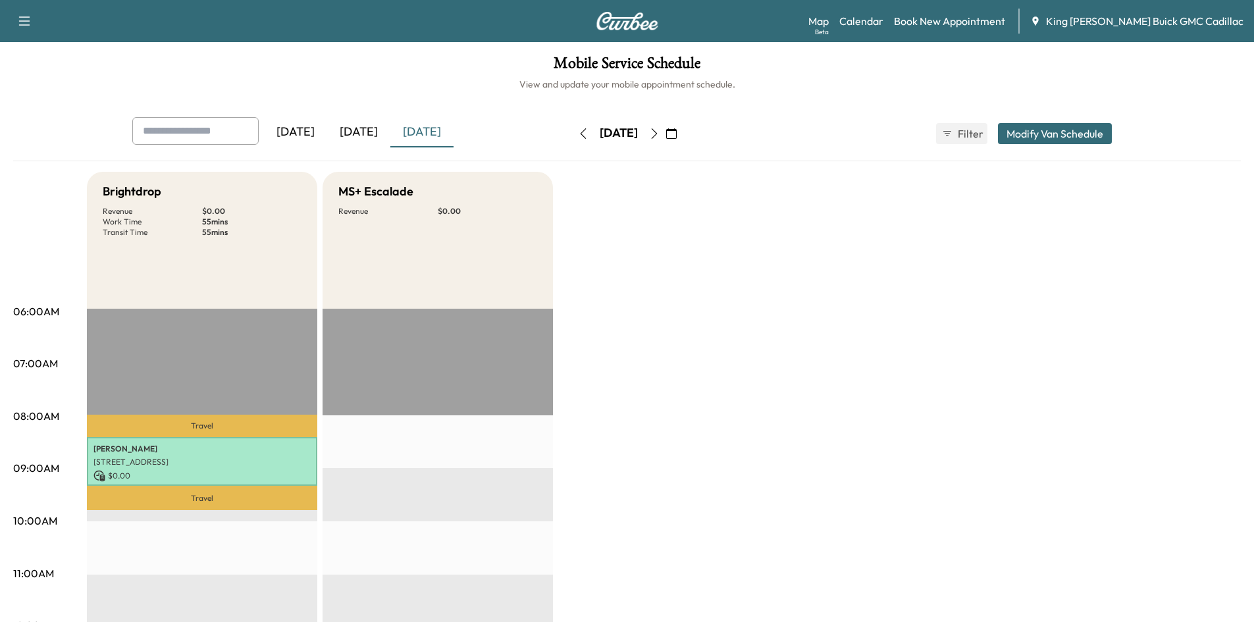
drag, startPoint x: 510, startPoint y: 0, endPoint x: 911, endPoint y: 332, distance: 520.4
drag, startPoint x: 848, startPoint y: 282, endPoint x: 667, endPoint y: 433, distance: 235.6
drag, startPoint x: 340, startPoint y: 0, endPoint x: 822, endPoint y: 237, distance: 537.0
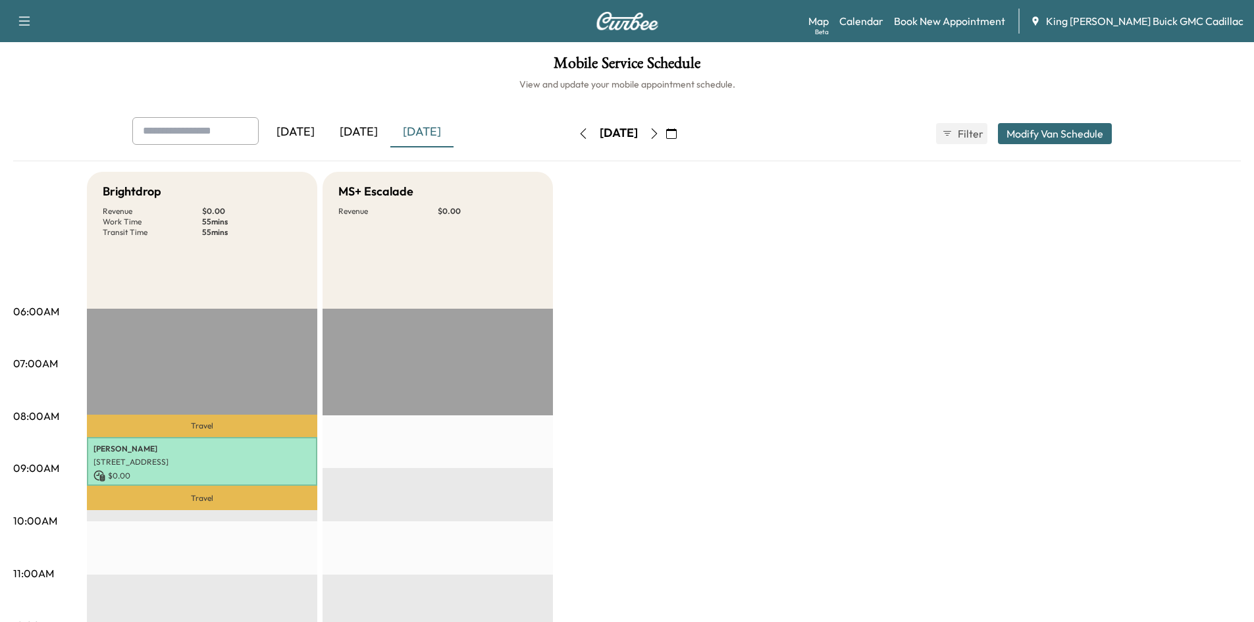
drag, startPoint x: 1161, startPoint y: 0, endPoint x: 835, endPoint y: 471, distance: 573.0
click at [13, 28] on button "button" at bounding box center [25, 21] width 28 height 21
click at [181, 20] on div "Support Log Out Map Beta Calendar Book New Appointment King [PERSON_NAME] Buick…" at bounding box center [627, 21] width 1254 height 42
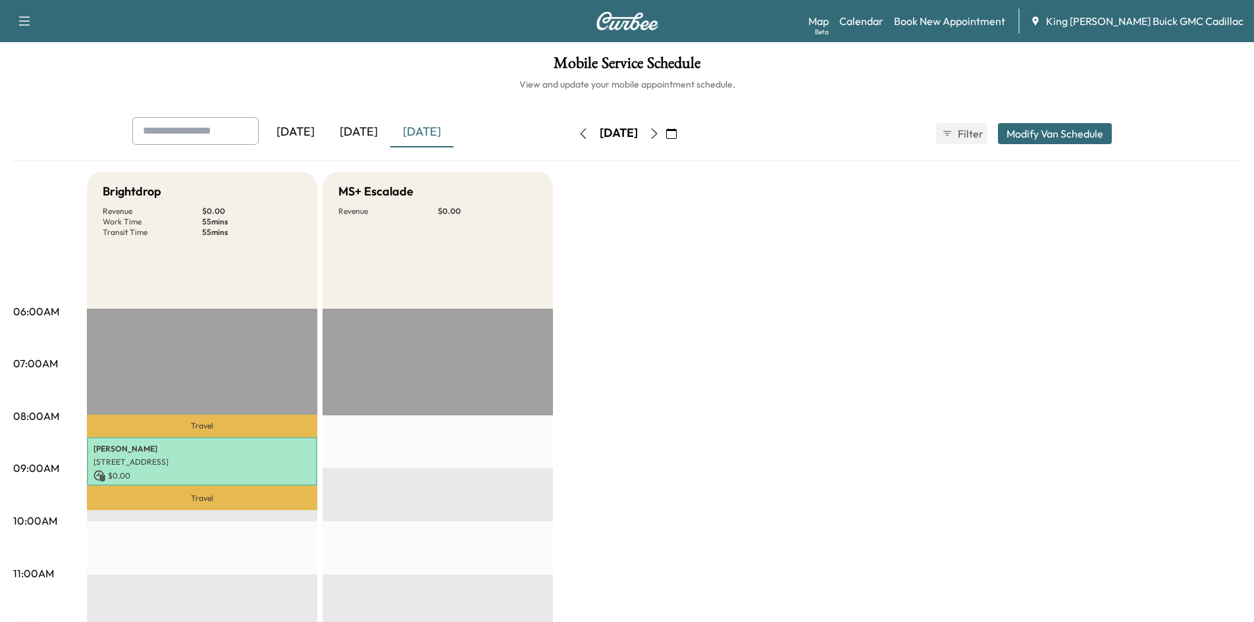
click at [660, 134] on icon "button" at bounding box center [654, 133] width 11 height 11
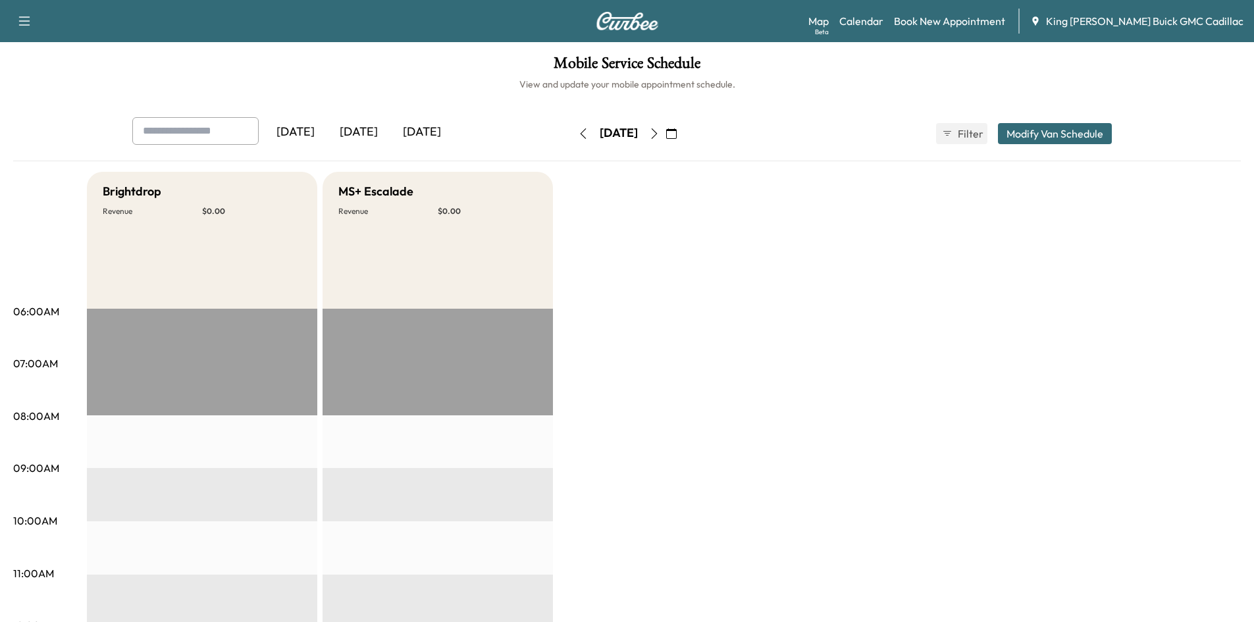
click at [572, 136] on button "button" at bounding box center [583, 133] width 22 height 21
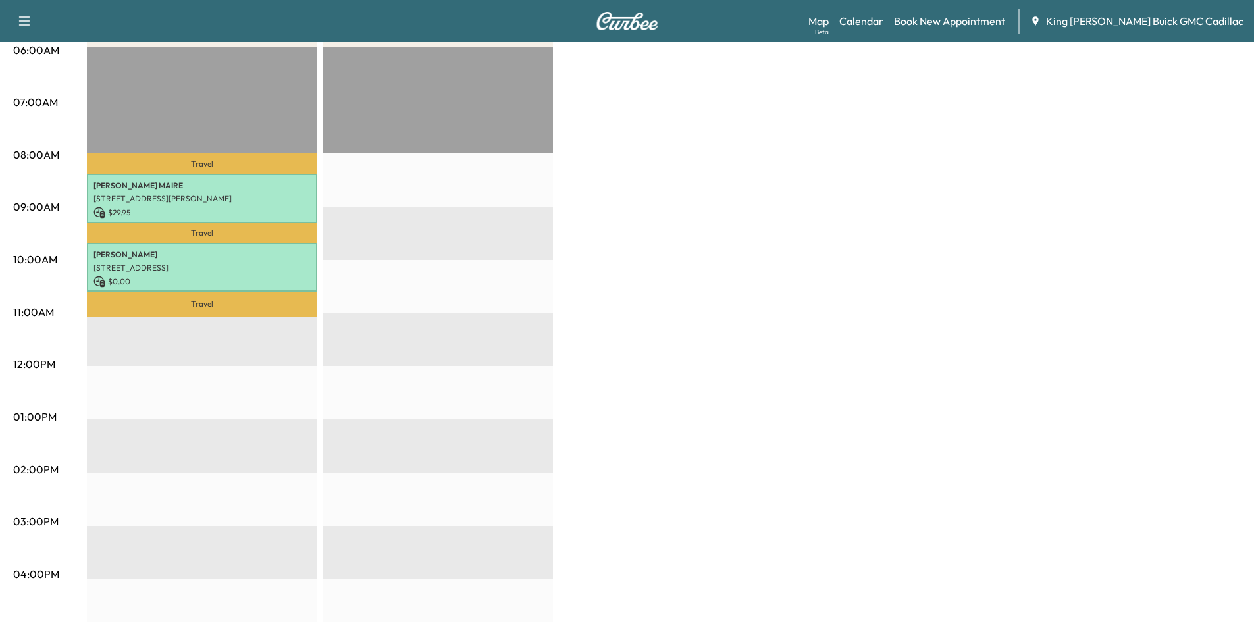
scroll to position [263, 0]
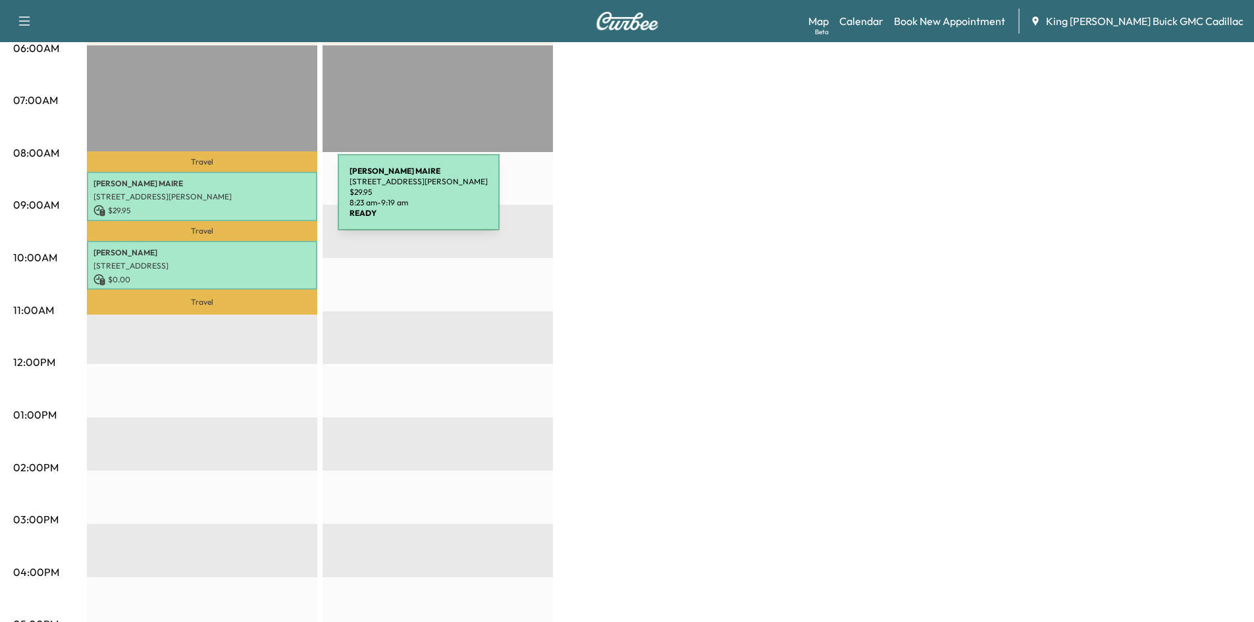
click at [239, 200] on p "4 Broadhurst St, Port Jefferson Station, NY 11776, USA" at bounding box center [201, 197] width 217 height 11
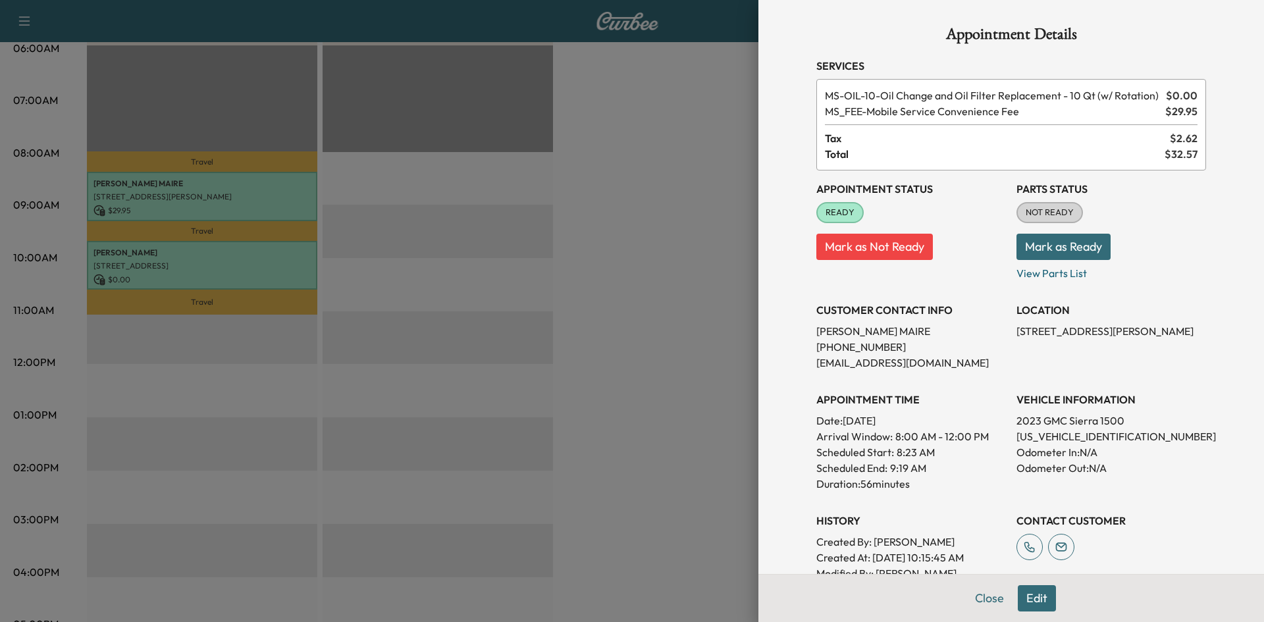
click at [390, 155] on div at bounding box center [632, 311] width 1264 height 622
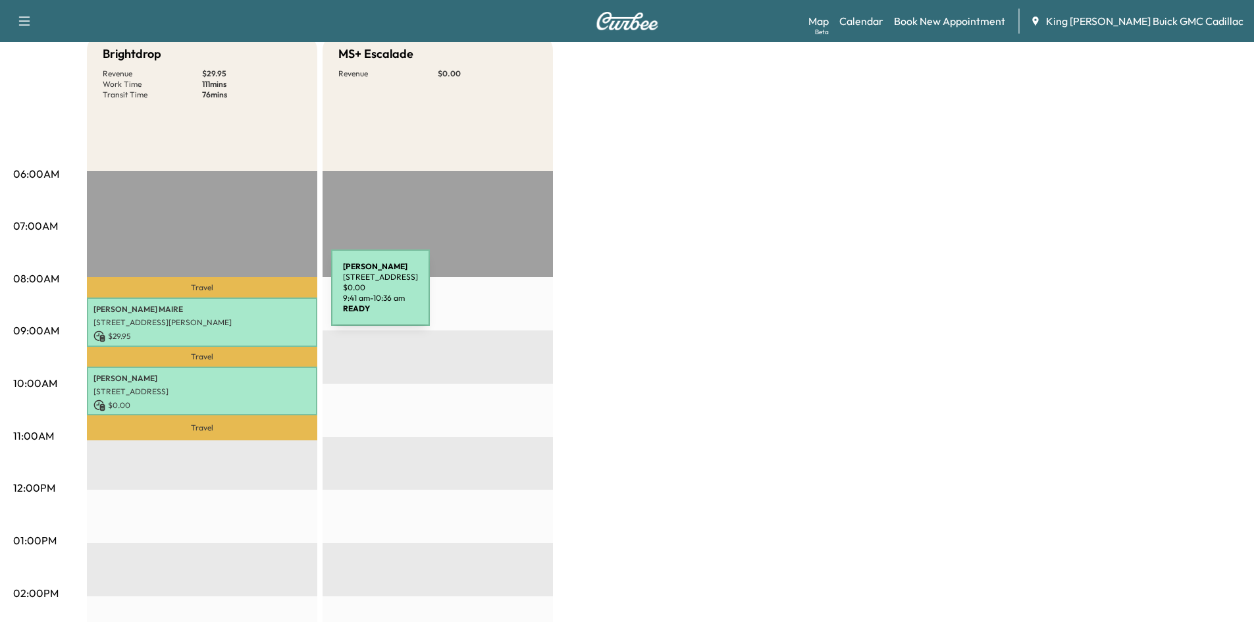
scroll to position [132, 0]
